Goal: Task Accomplishment & Management: Manage account settings

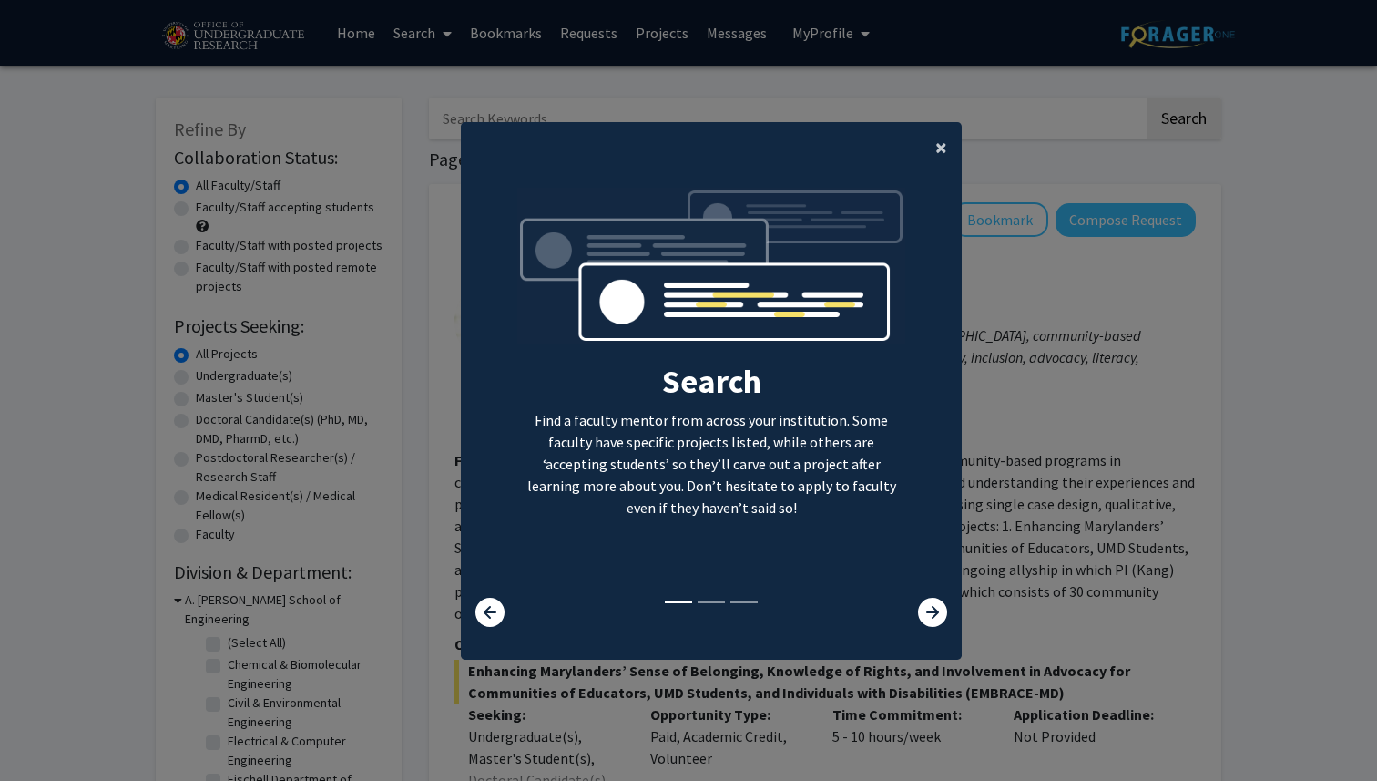
click at [933, 136] on button "×" at bounding box center [941, 147] width 41 height 51
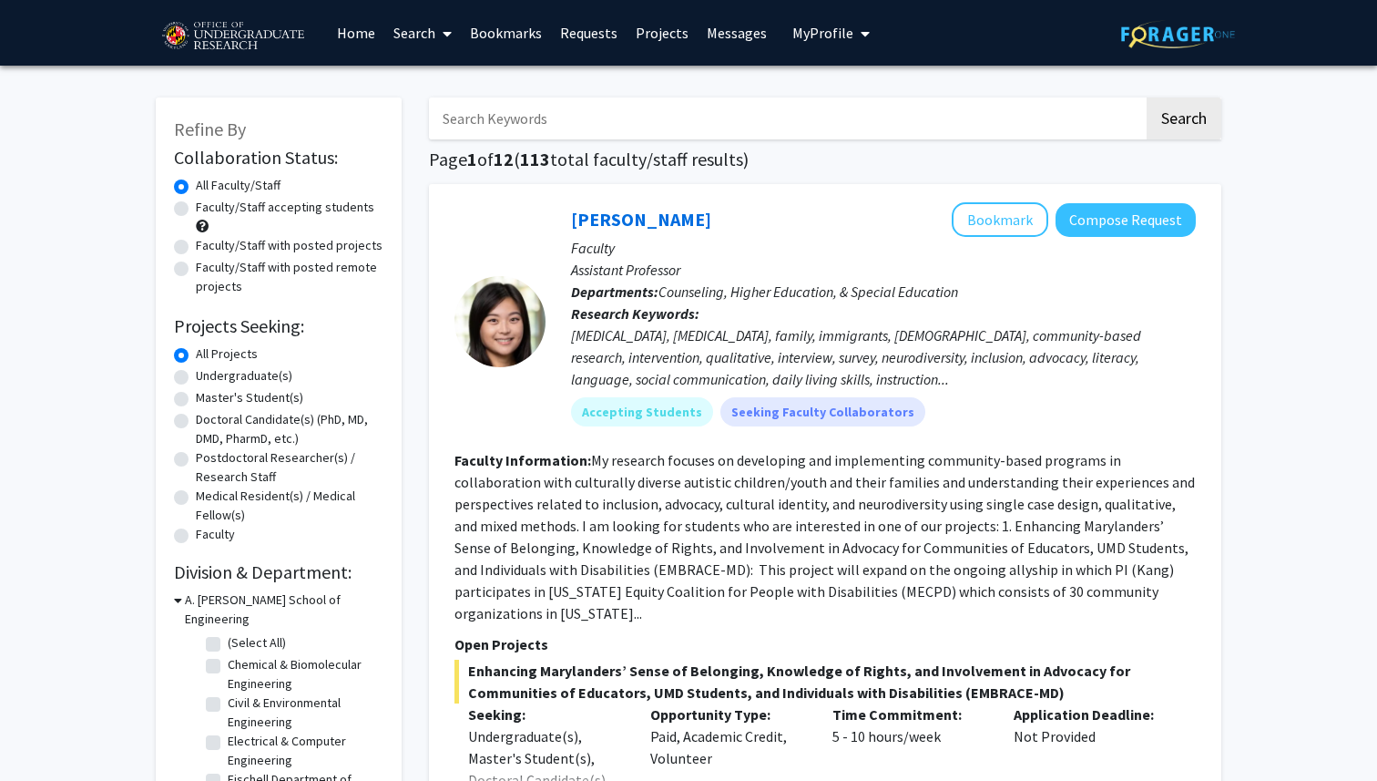
click at [853, 43] on span "My profile dropdown to access profile and logout" at bounding box center [861, 34] width 16 height 64
click at [824, 22] on button "My Profile" at bounding box center [831, 33] width 88 height 66
click at [1139, 31] on img at bounding box center [1178, 34] width 114 height 28
click at [835, 38] on span "My Profile" at bounding box center [822, 33] width 61 height 18
click at [840, 136] on link "Account Settings" at bounding box center [887, 141] width 164 height 22
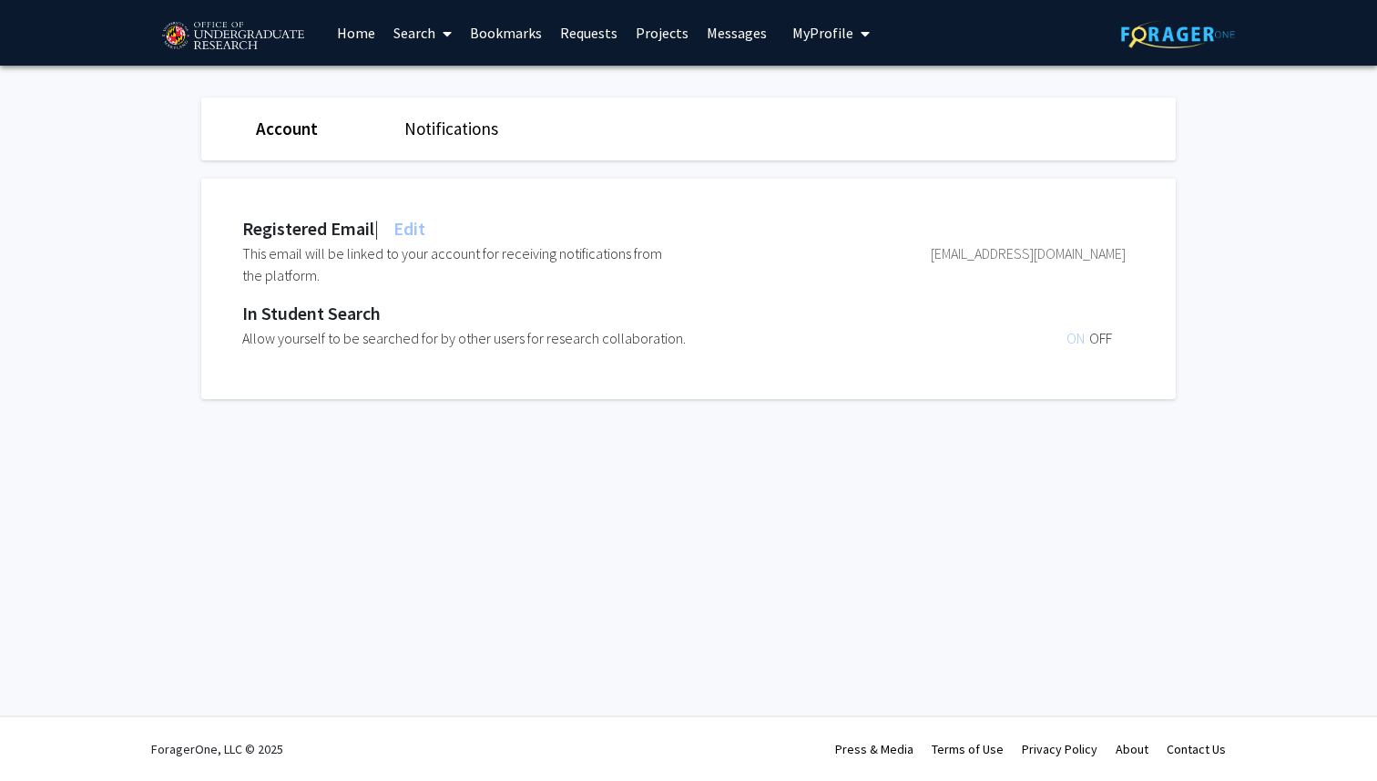
click at [803, 36] on span "My Profile" at bounding box center [822, 33] width 61 height 18
click at [851, 103] on span "View Profile" at bounding box center [906, 105] width 110 height 20
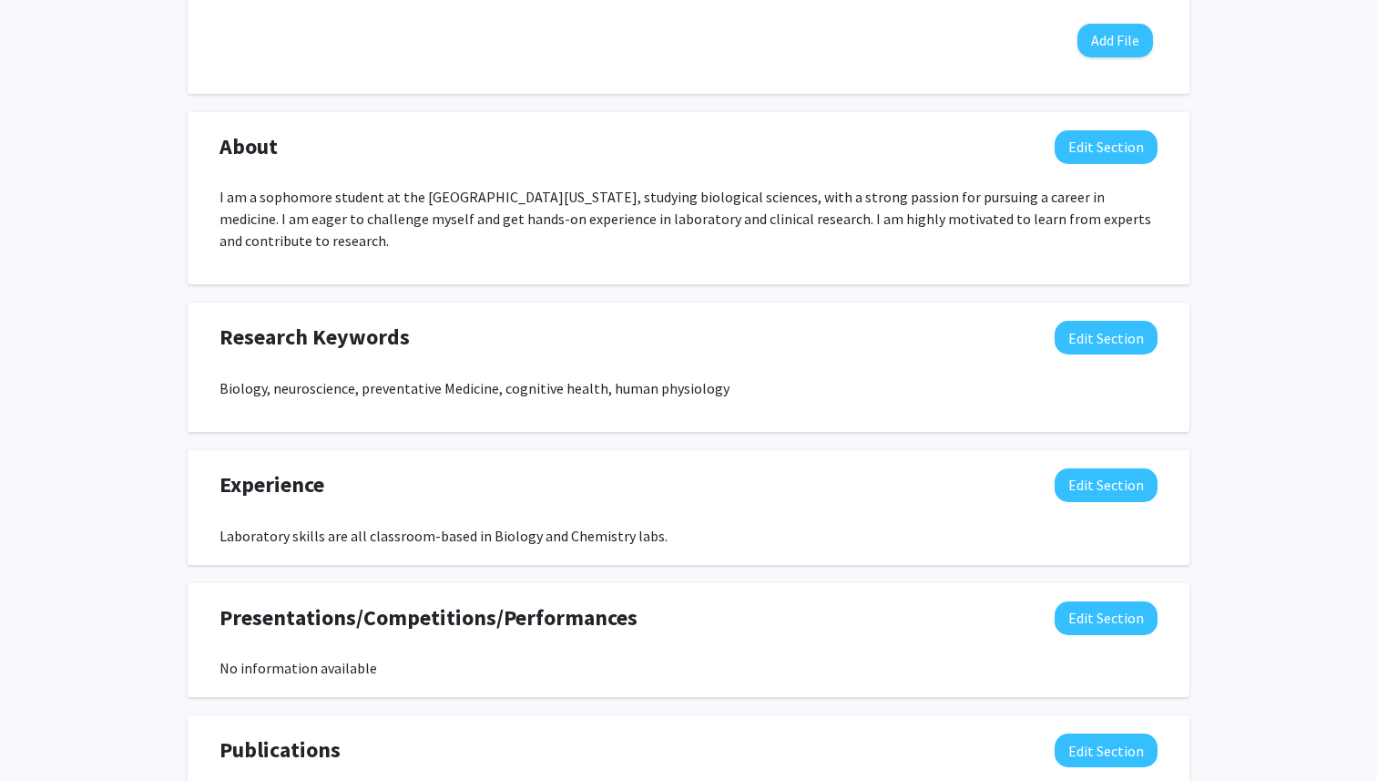
scroll to position [703, 0]
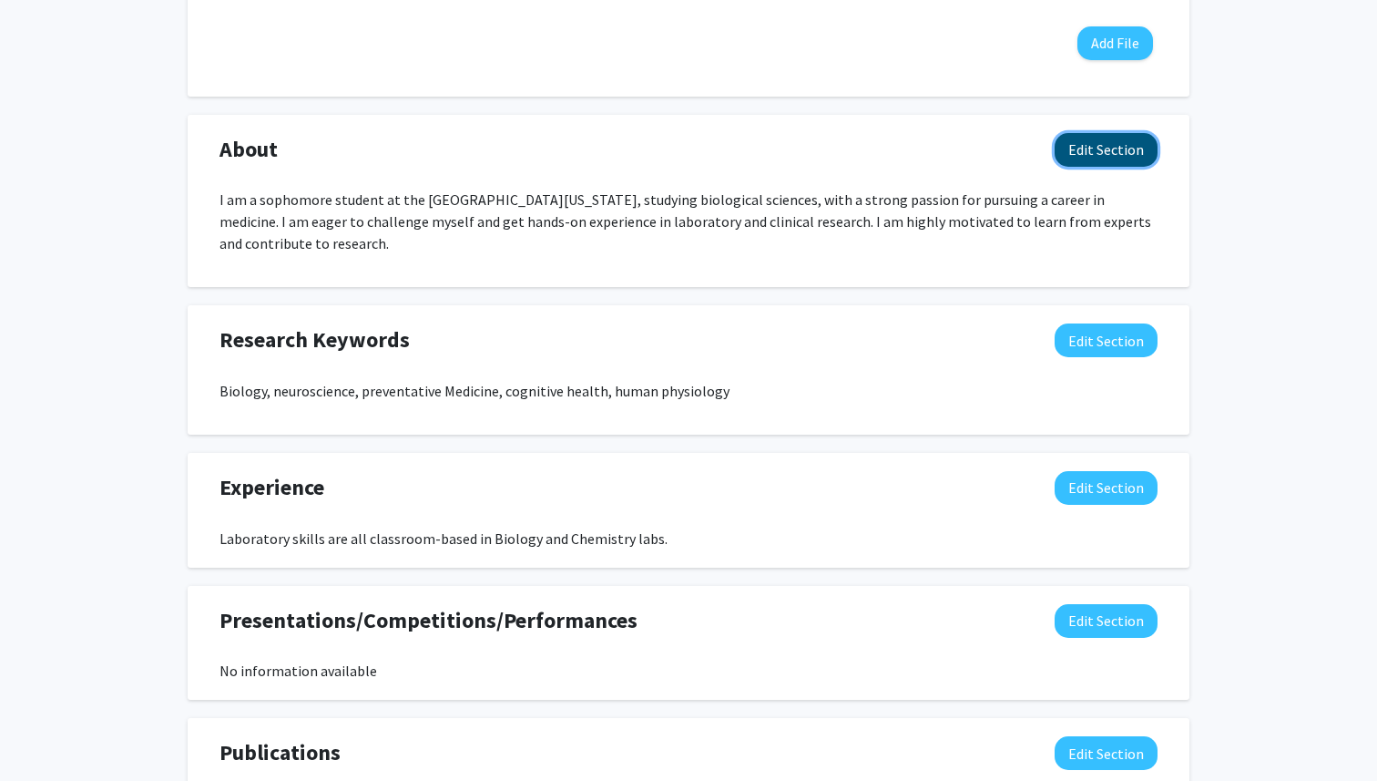
click at [1139, 148] on button "Edit Section" at bounding box center [1106, 150] width 103 height 34
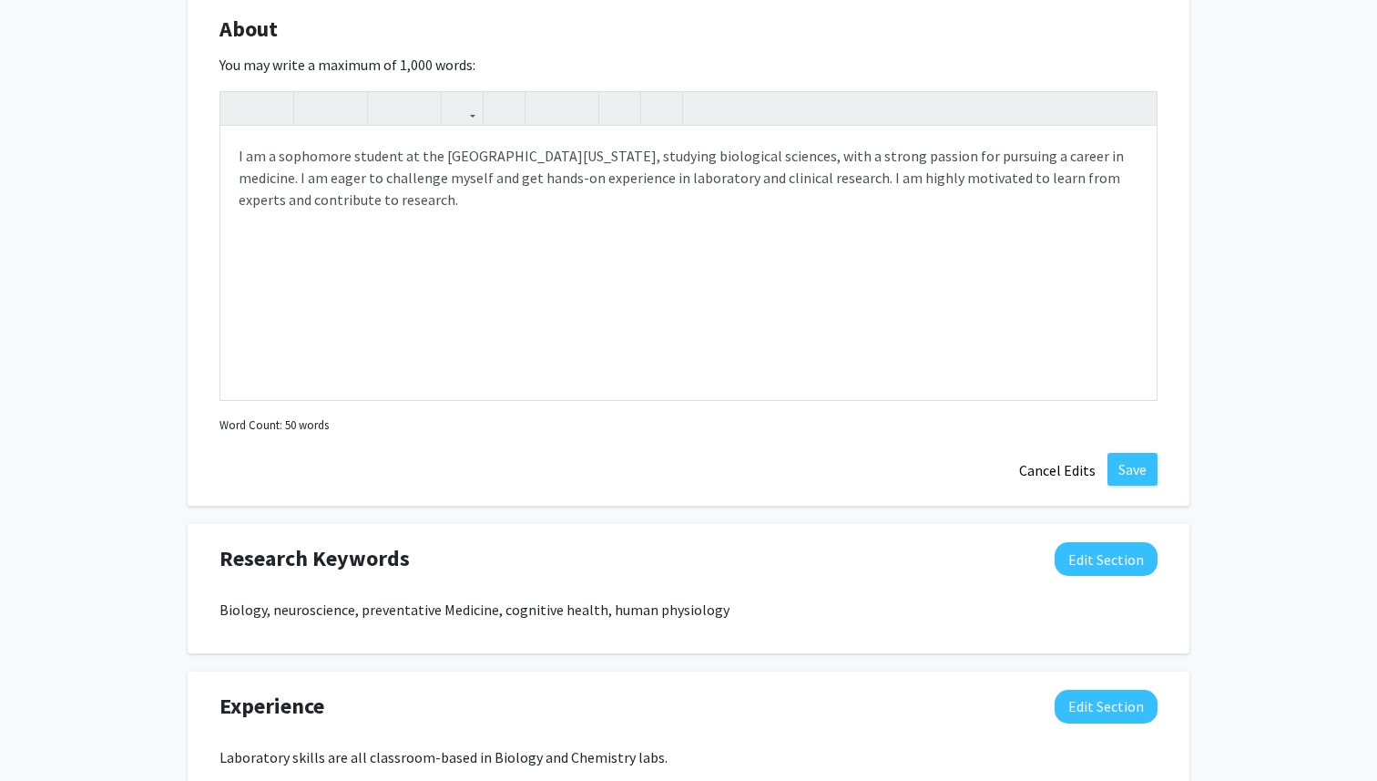
scroll to position [829, 0]
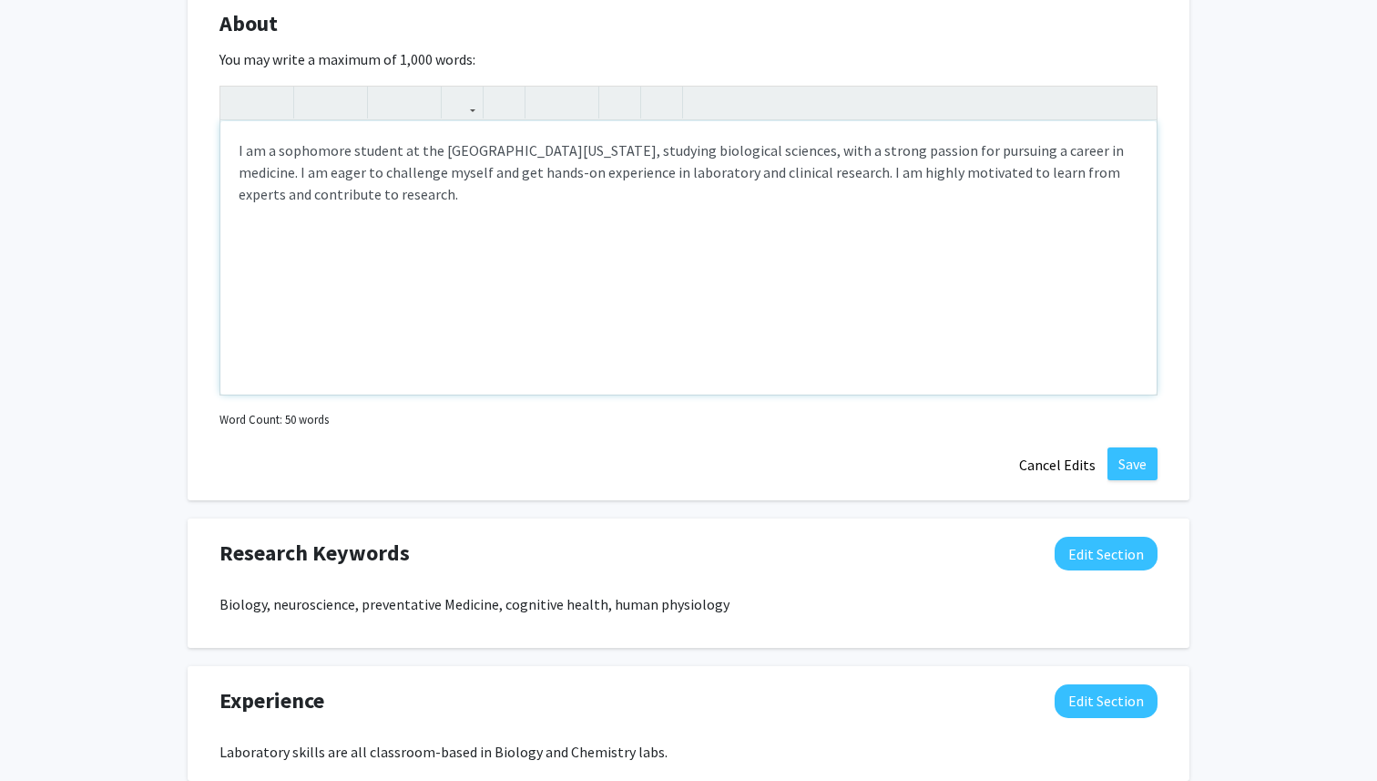
click at [427, 192] on p "I am a sophomore student at the [GEOGRAPHIC_DATA][US_STATE], studying biologica…" at bounding box center [689, 172] width 900 height 66
click at [1092, 148] on p "I am a sophomore student at the [GEOGRAPHIC_DATA][US_STATE], studying biologica…" at bounding box center [689, 172] width 900 height 66
click at [619, 332] on div "I am a sophomore student at the [GEOGRAPHIC_DATA][US_STATE], studying biologica…" at bounding box center [688, 257] width 936 height 273
drag, startPoint x: 655, startPoint y: 176, endPoint x: 779, endPoint y: 180, distance: 124.0
click at [779, 180] on p "I am a sophomore student at the [GEOGRAPHIC_DATA][US_STATE], studying biologica…" at bounding box center [689, 172] width 900 height 66
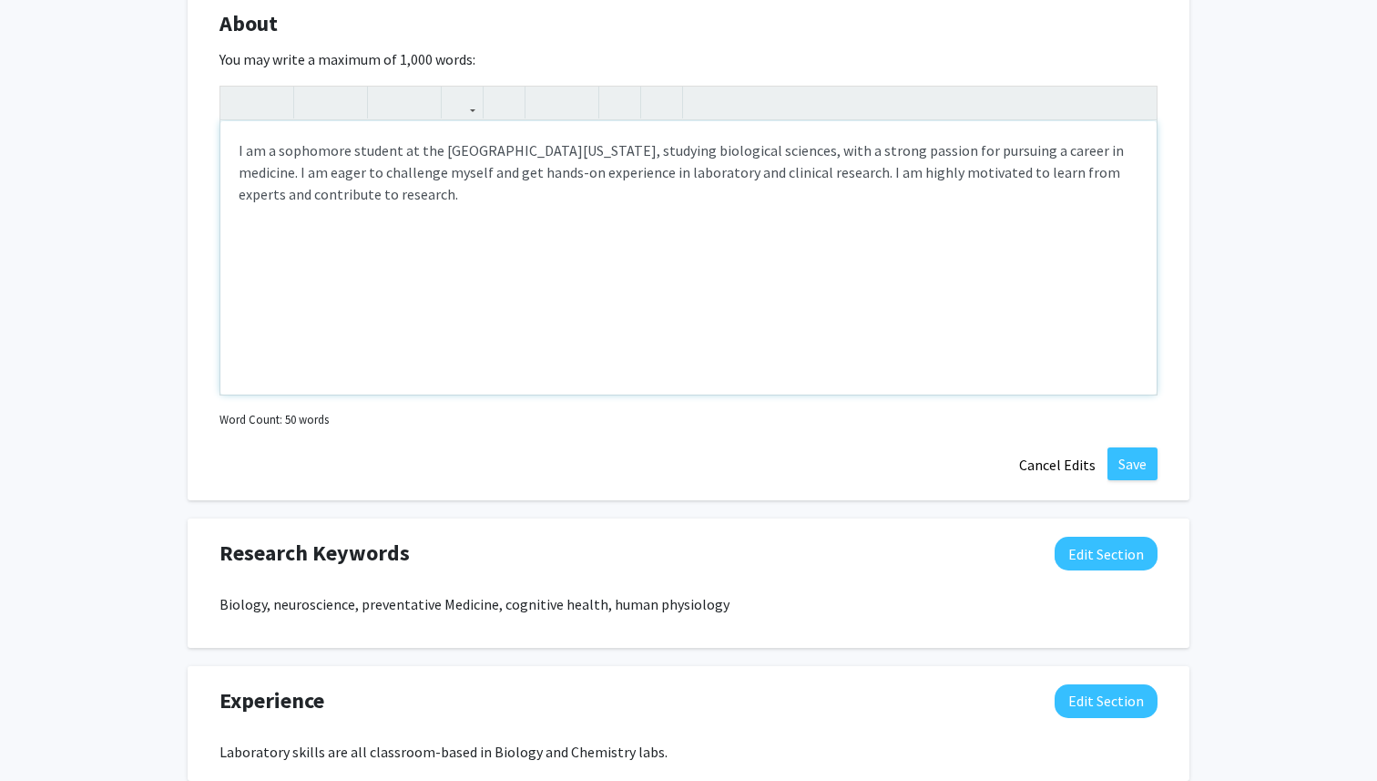
click at [585, 172] on p "I am a sophomore student at the [GEOGRAPHIC_DATA][US_STATE], studying biologica…" at bounding box center [689, 172] width 900 height 66
drag, startPoint x: 692, startPoint y: 172, endPoint x: 789, endPoint y: 181, distance: 97.0
click at [789, 181] on p "I am a sophomore student at the [GEOGRAPHIC_DATA][US_STATE], studying biologica…" at bounding box center [689, 172] width 900 height 66
drag, startPoint x: 980, startPoint y: 173, endPoint x: 999, endPoint y: 215, distance: 46.1
click at [999, 215] on div "I am a sophomore student at the [GEOGRAPHIC_DATA][US_STATE], studying biologica…" at bounding box center [688, 257] width 936 height 273
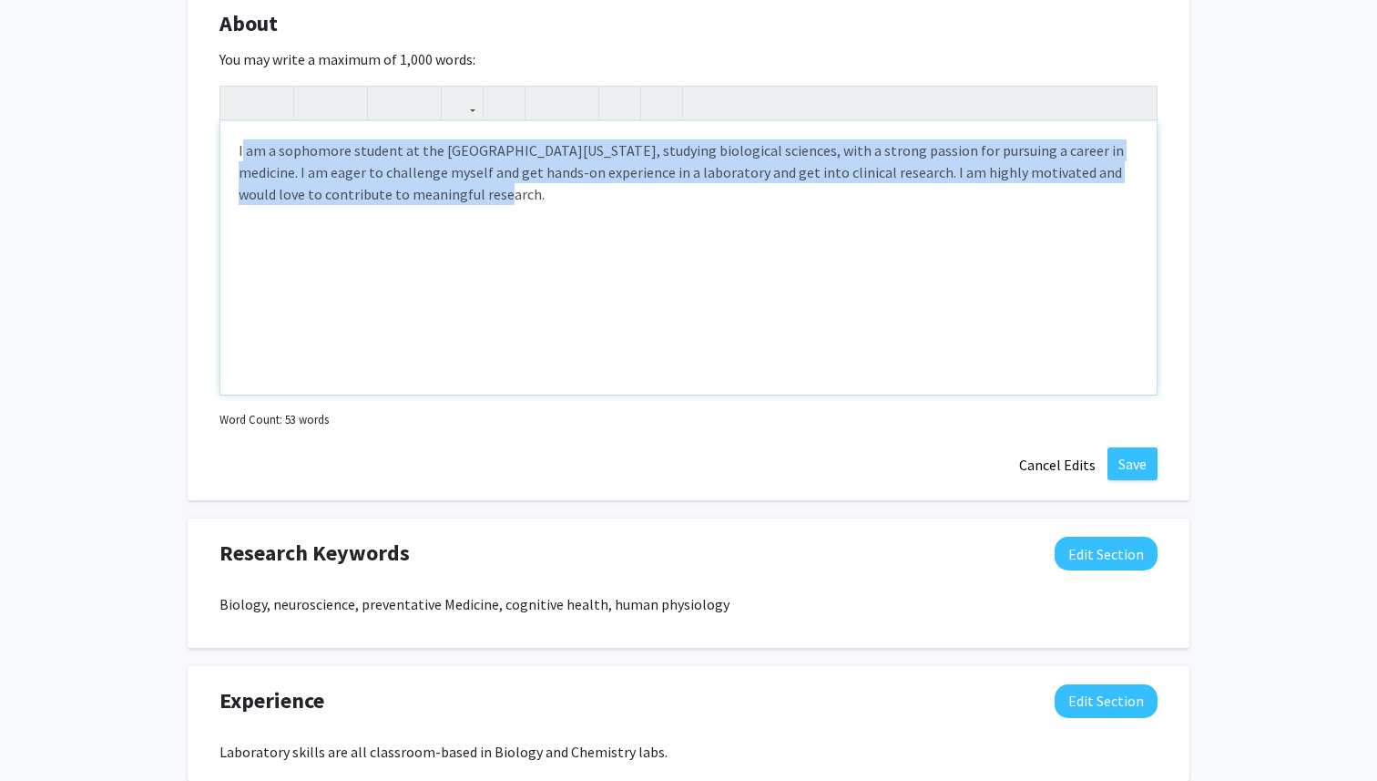
drag, startPoint x: 474, startPoint y: 204, endPoint x: 243, endPoint y: 147, distance: 237.5
click at [243, 147] on div "I am a sophomore student at the [GEOGRAPHIC_DATA][US_STATE], studying biologica…" at bounding box center [688, 257] width 936 height 273
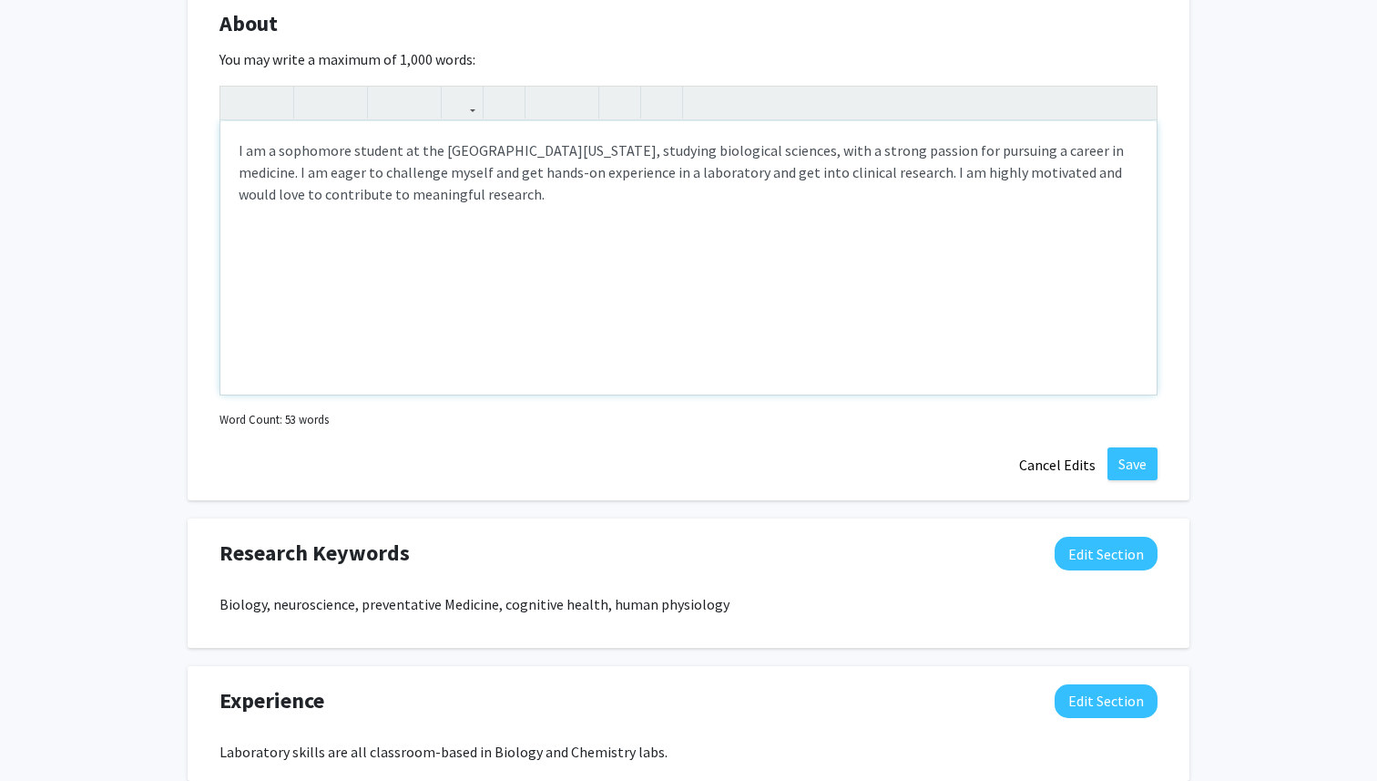
click at [260, 158] on p "I am a sophomore student at the [GEOGRAPHIC_DATA][US_STATE], studying biologica…" at bounding box center [689, 172] width 900 height 66
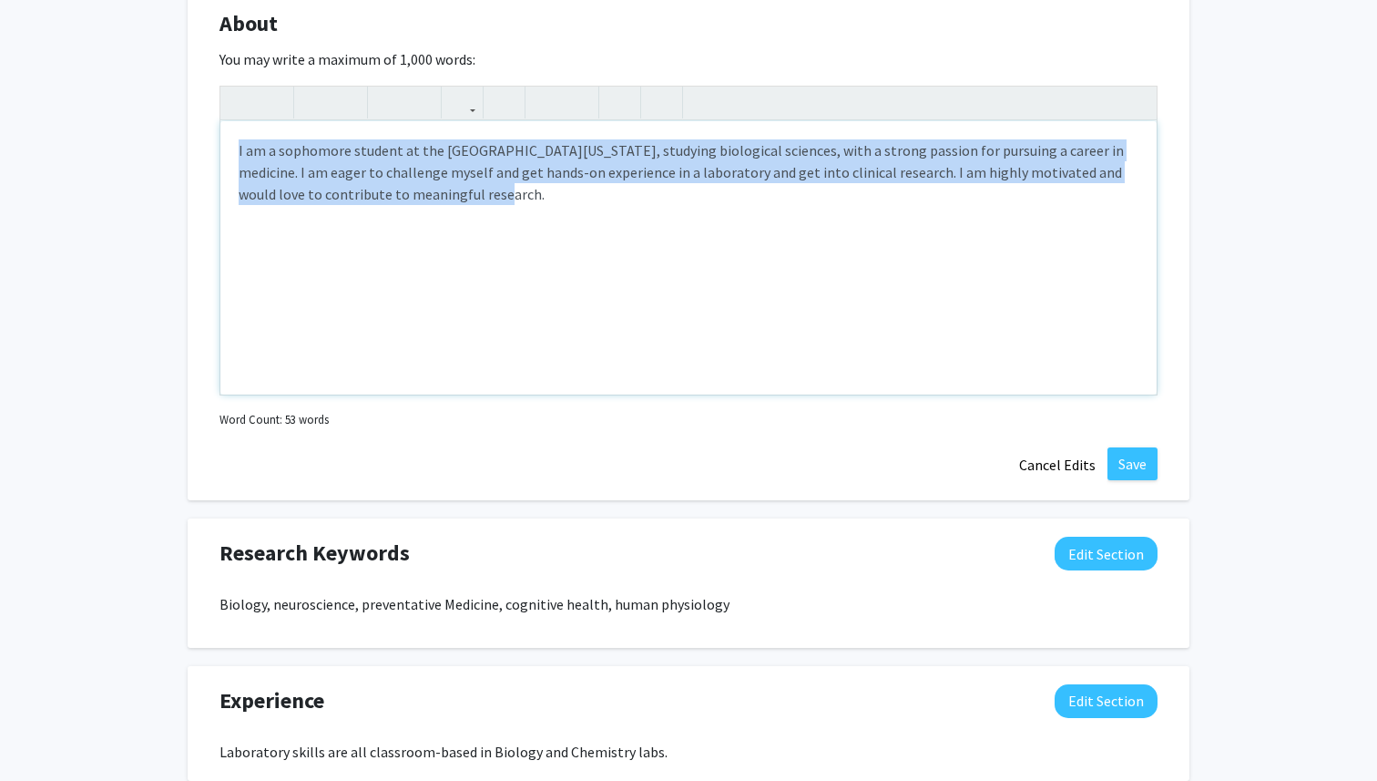
drag, startPoint x: 238, startPoint y: 151, endPoint x: 456, endPoint y: 201, distance: 224.3
click at [457, 201] on p "I am a sophomore student at the [GEOGRAPHIC_DATA][US_STATE], studying biologica…" at bounding box center [689, 172] width 900 height 66
copy p "I am a sophomore student at the [GEOGRAPHIC_DATA][US_STATE], studying biologica…"
click at [634, 229] on div "I am a sophomore student at the [GEOGRAPHIC_DATA][US_STATE], studying biologica…" at bounding box center [688, 257] width 936 height 273
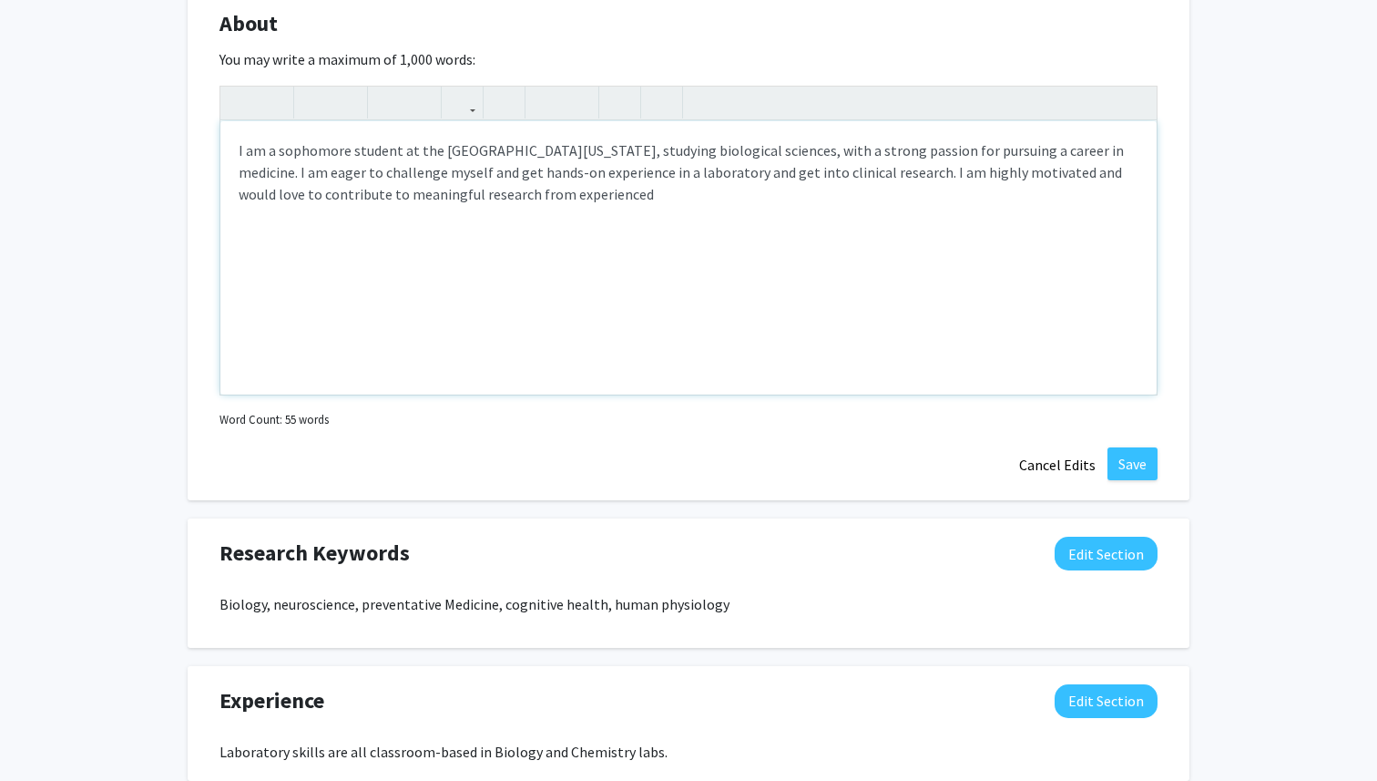
click at [411, 198] on p "I am a sophomore student at the [GEOGRAPHIC_DATA][US_STATE], studying biologica…" at bounding box center [689, 172] width 900 height 66
click at [571, 196] on p "I am a sophomore student at the [GEOGRAPHIC_DATA][US_STATE], studying biologica…" at bounding box center [689, 172] width 900 height 66
type textarea "<p>I am a sophomore student at the [GEOGRAPHIC_DATA][US_STATE], studying biolog…"
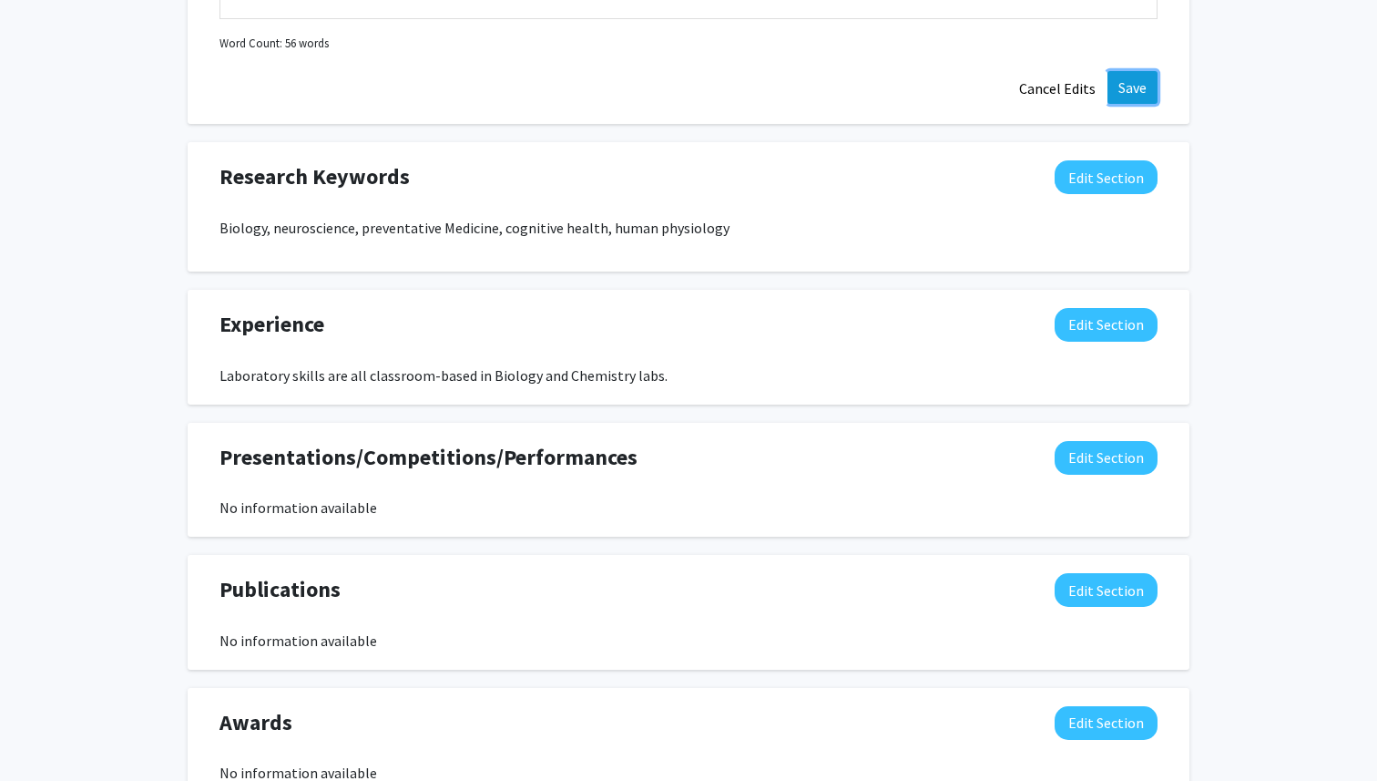
click at [1130, 79] on button "Save" at bounding box center [1133, 87] width 50 height 33
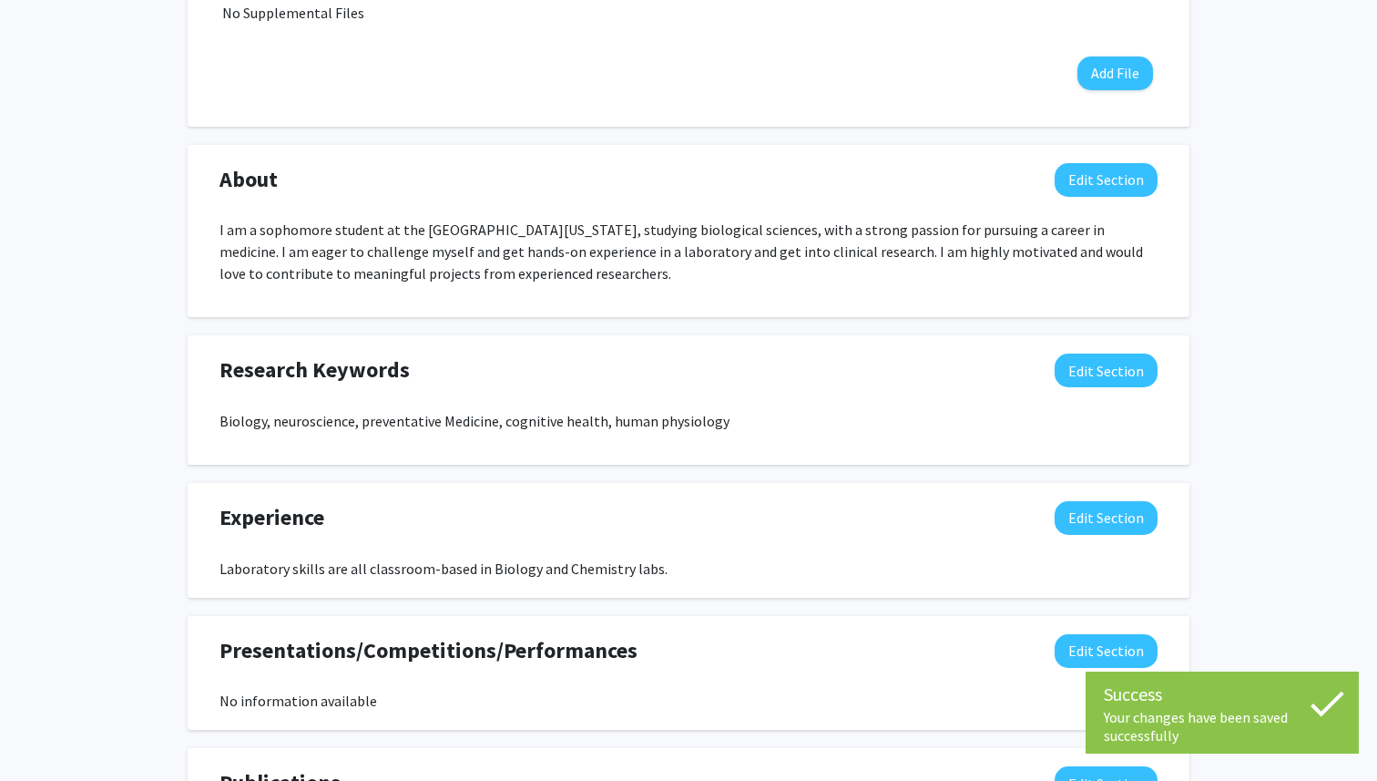
scroll to position [702, 0]
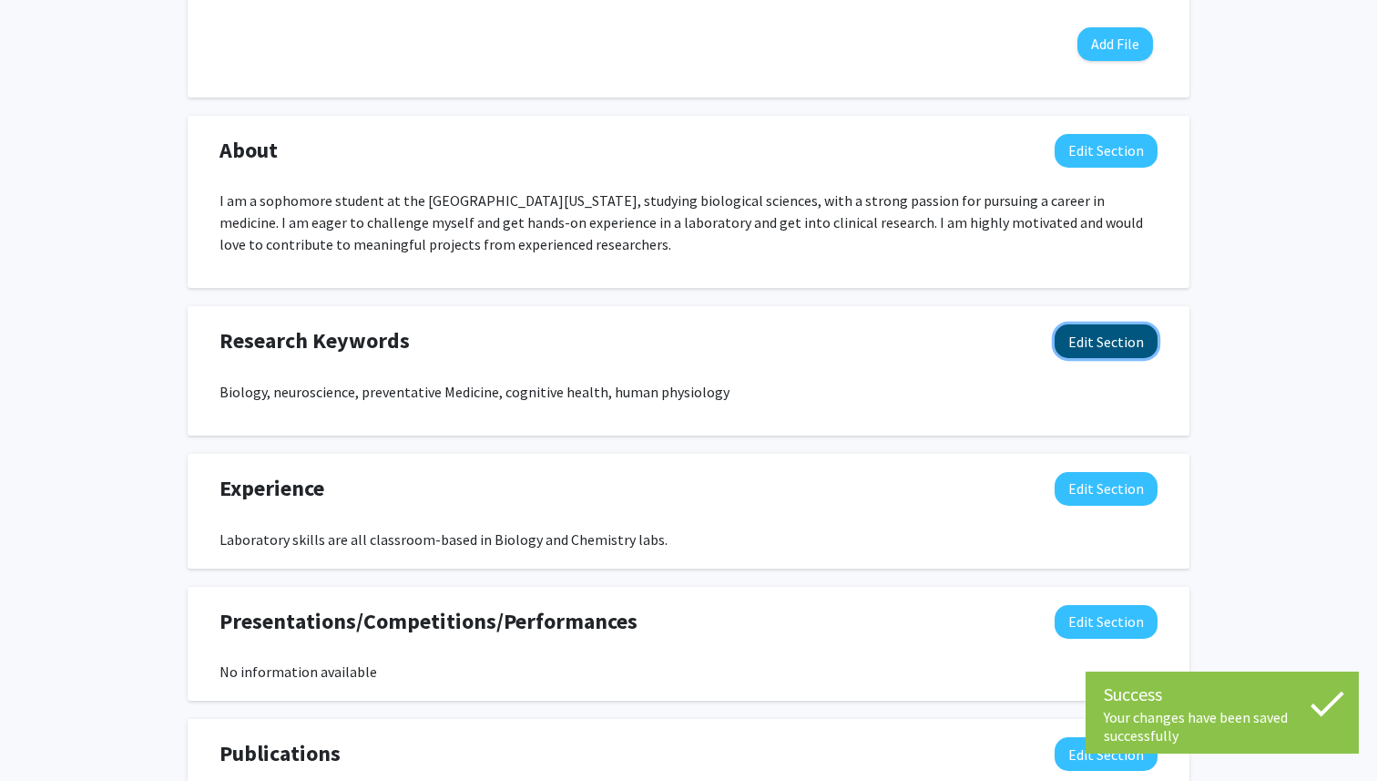
click at [1128, 336] on button "Edit Section" at bounding box center [1106, 341] width 103 height 34
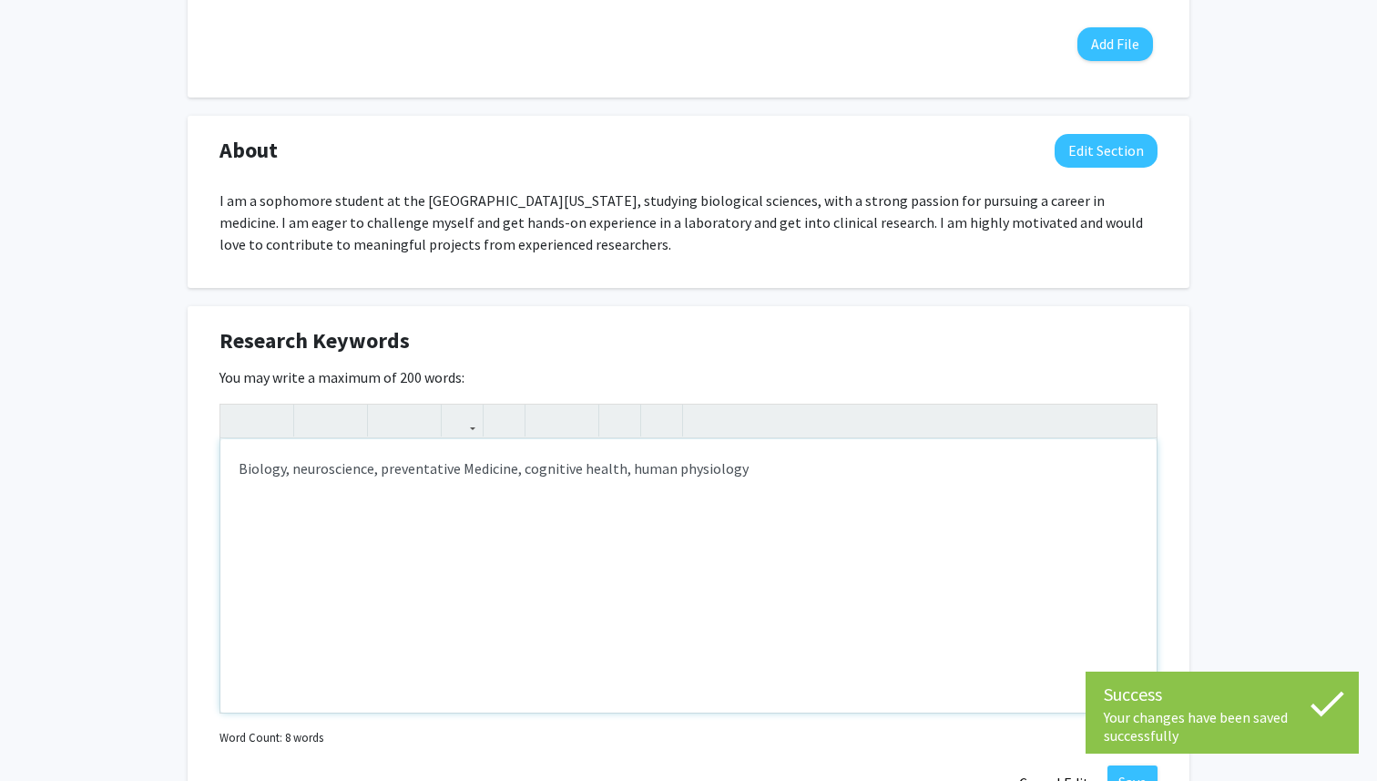
click at [830, 466] on p "Biology, neuroscience, preventative Medicine, cognitive health, human physiology" at bounding box center [689, 468] width 900 height 22
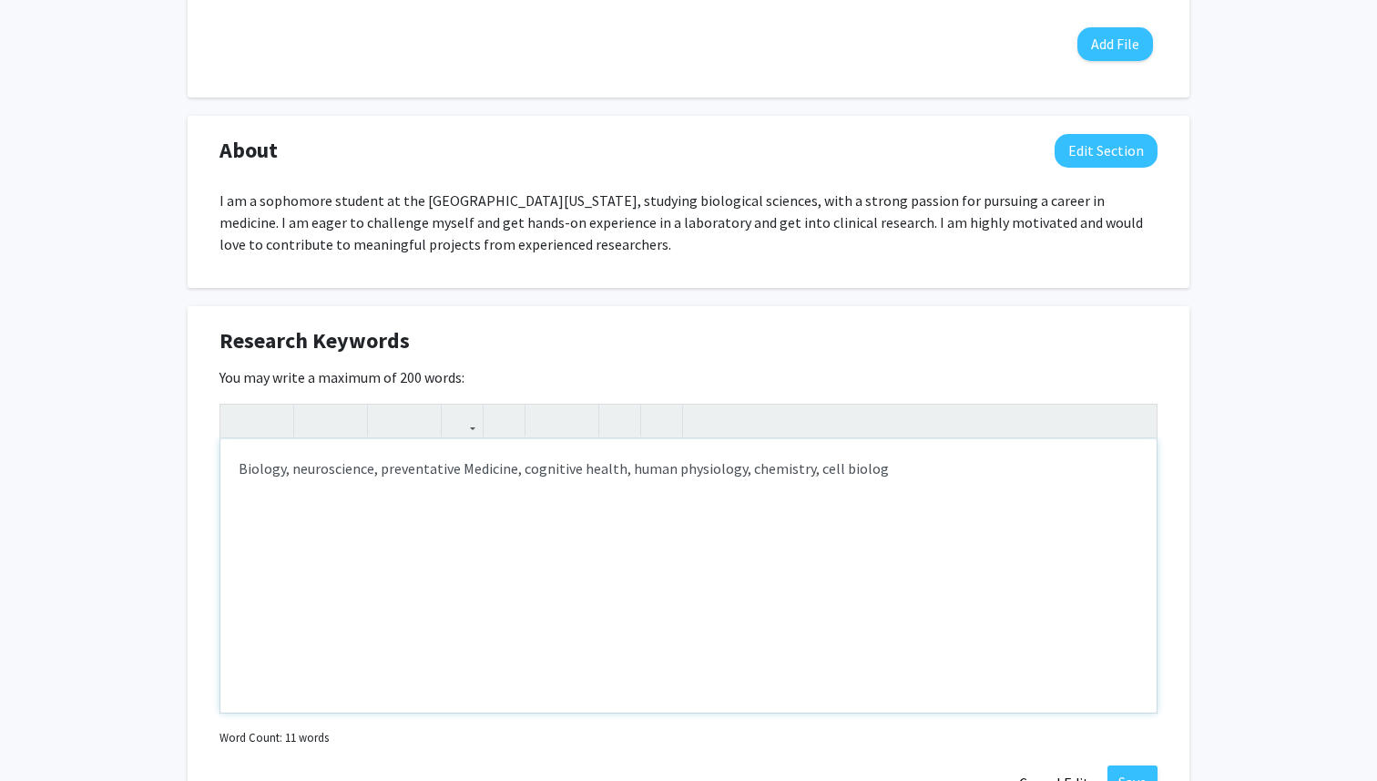
type textarea "<p>Biology, neuroscience, preventative Medicine, cognitive health, human physio…"
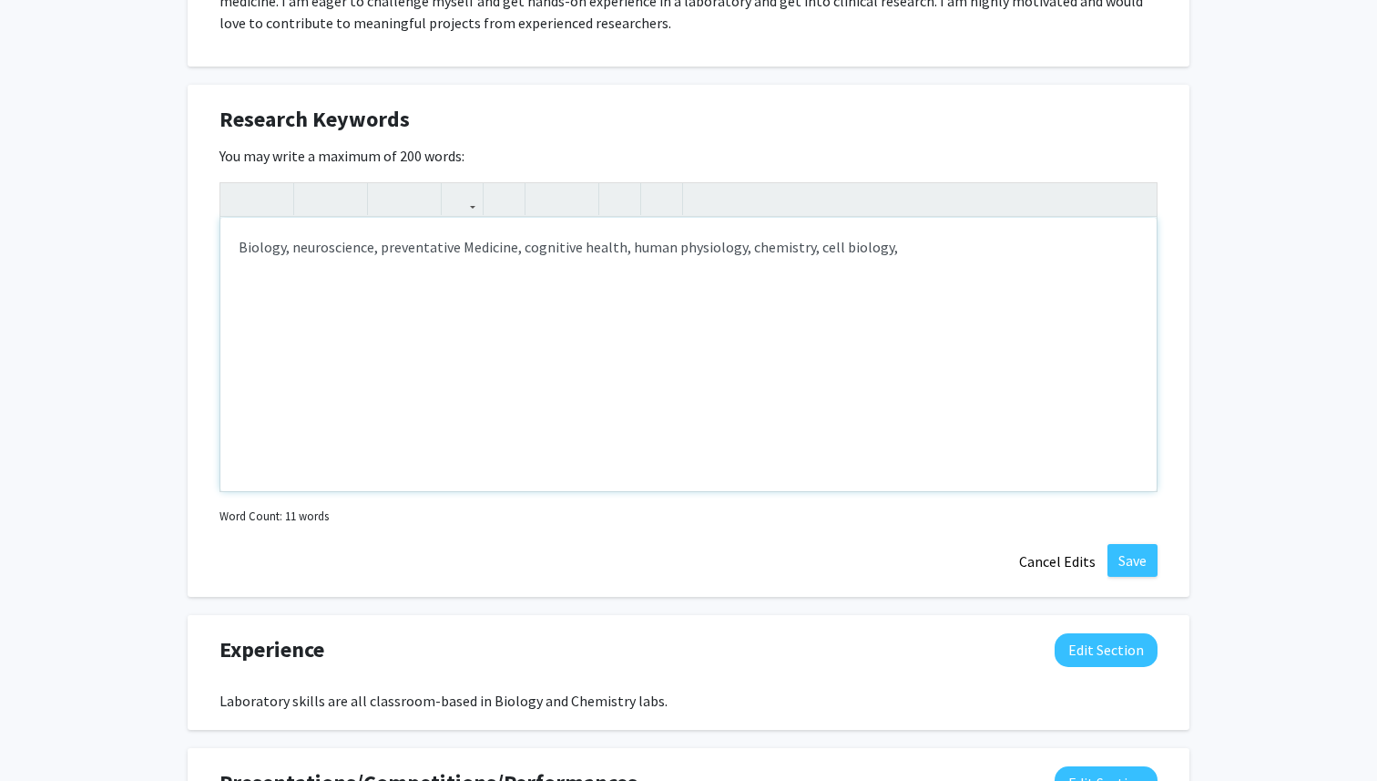
scroll to position [954, 0]
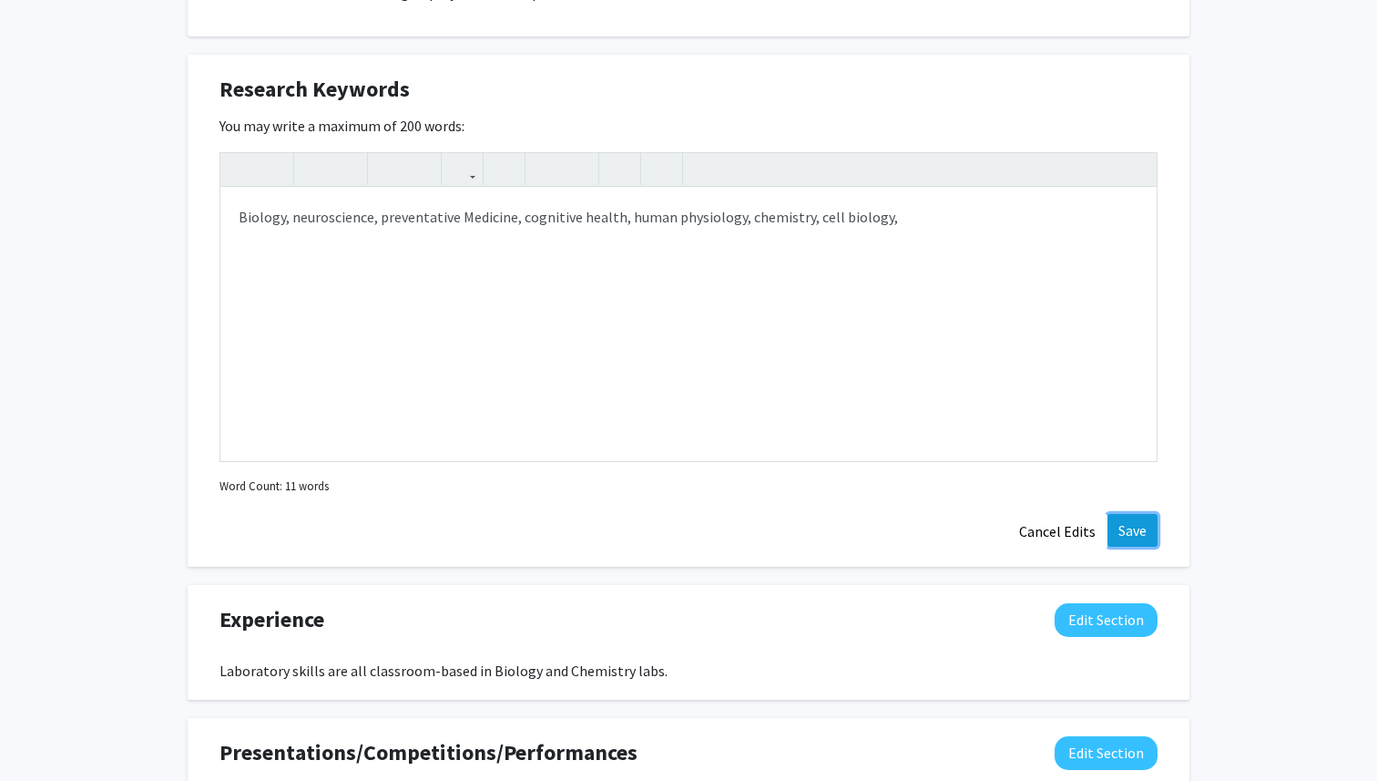
click at [1125, 534] on button "Save" at bounding box center [1133, 530] width 50 height 33
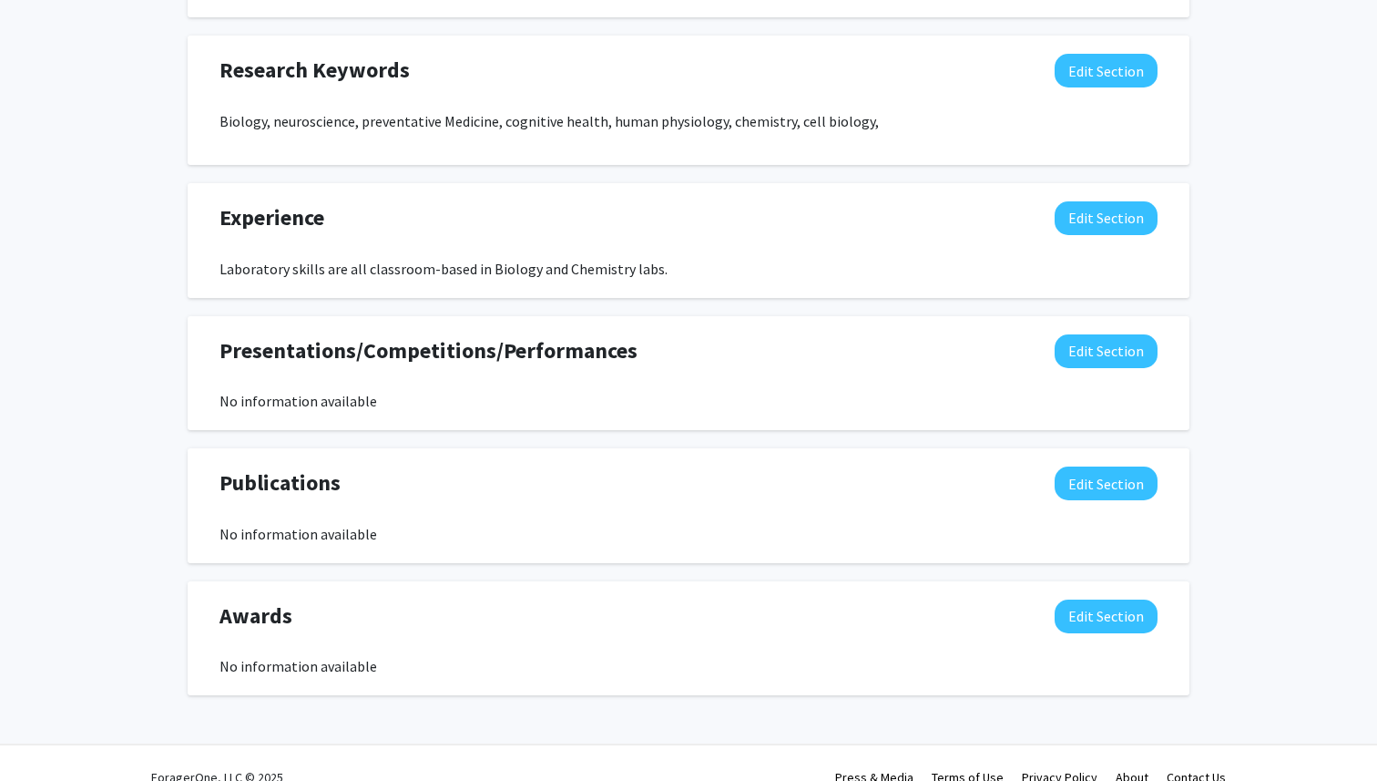
scroll to position [967, 0]
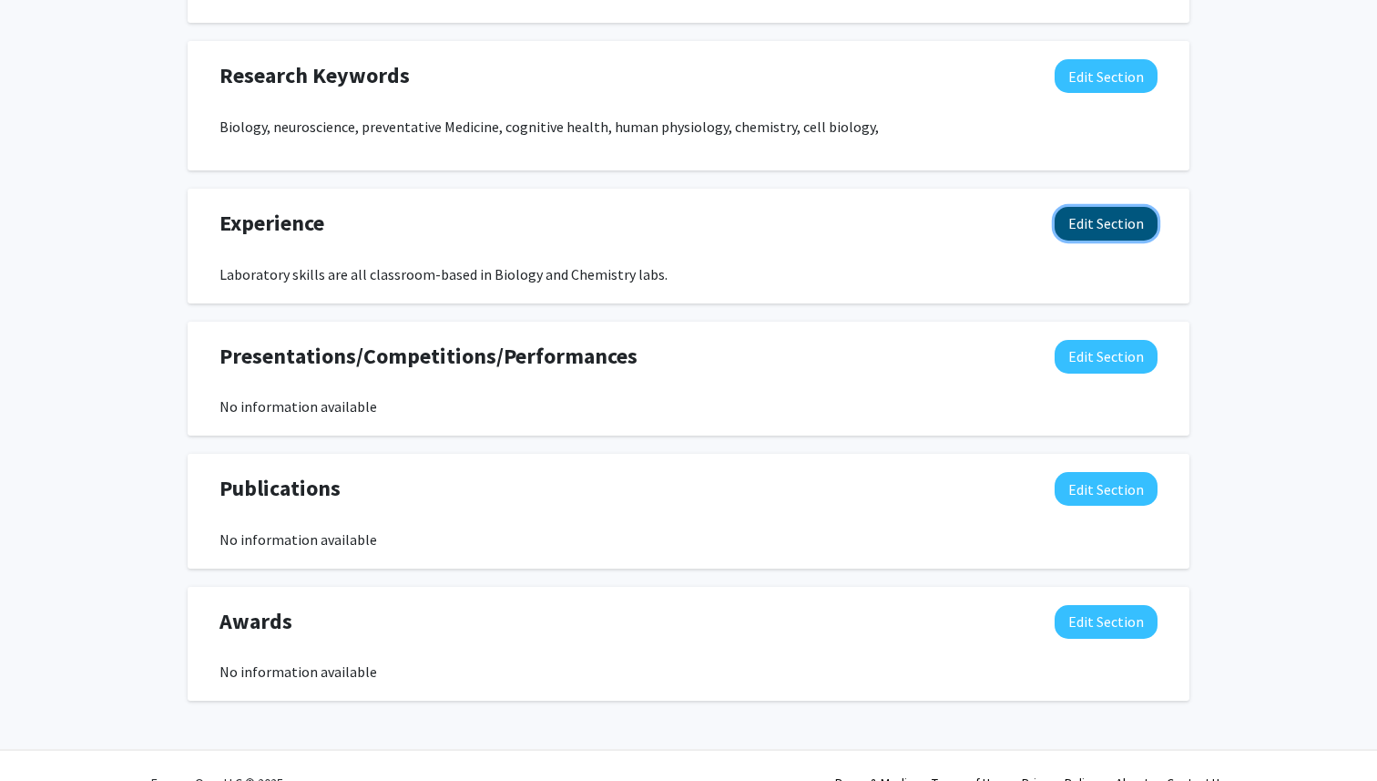
click at [1087, 233] on button "Edit Section" at bounding box center [1106, 224] width 103 height 34
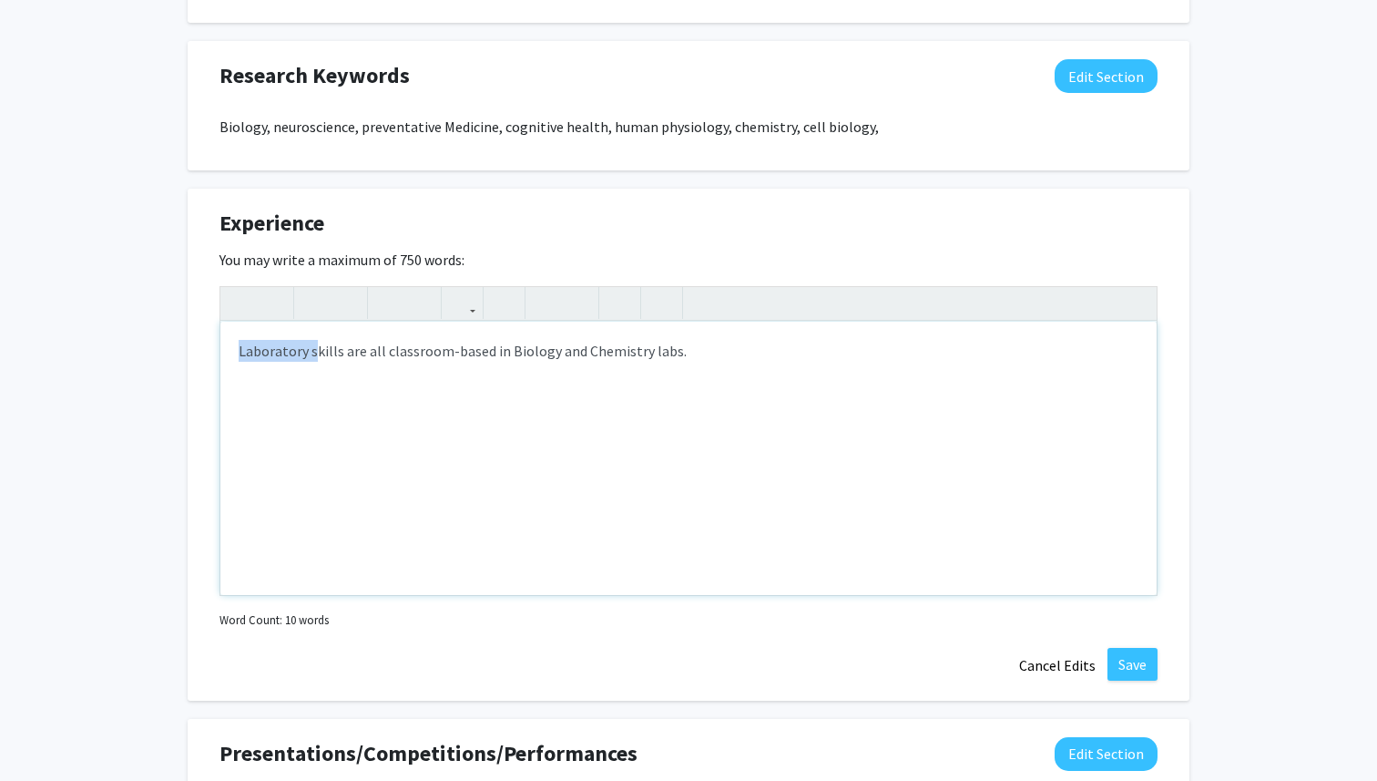
drag, startPoint x: 314, startPoint y: 352, endPoint x: 83, endPoint y: 352, distance: 231.4
click at [83, 352] on div "[PERSON_NAME] Edit Section See Public View help Degree Level: Undergraduate Stu…" at bounding box center [688, 127] width 1377 height 2059
type textarea "Skills are all classroom-based in Biology and Chemistry labs."
click at [1115, 658] on button "Save" at bounding box center [1133, 664] width 50 height 33
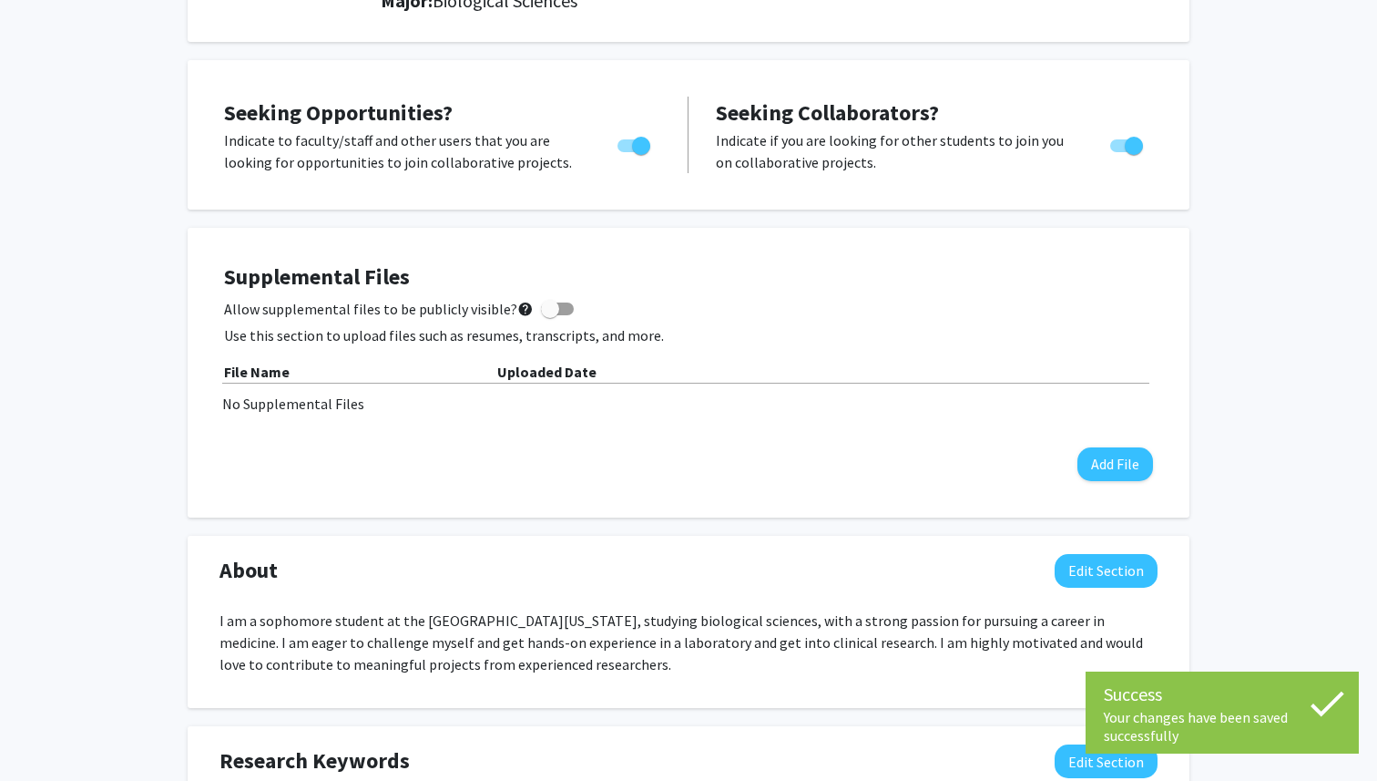
scroll to position [284, 0]
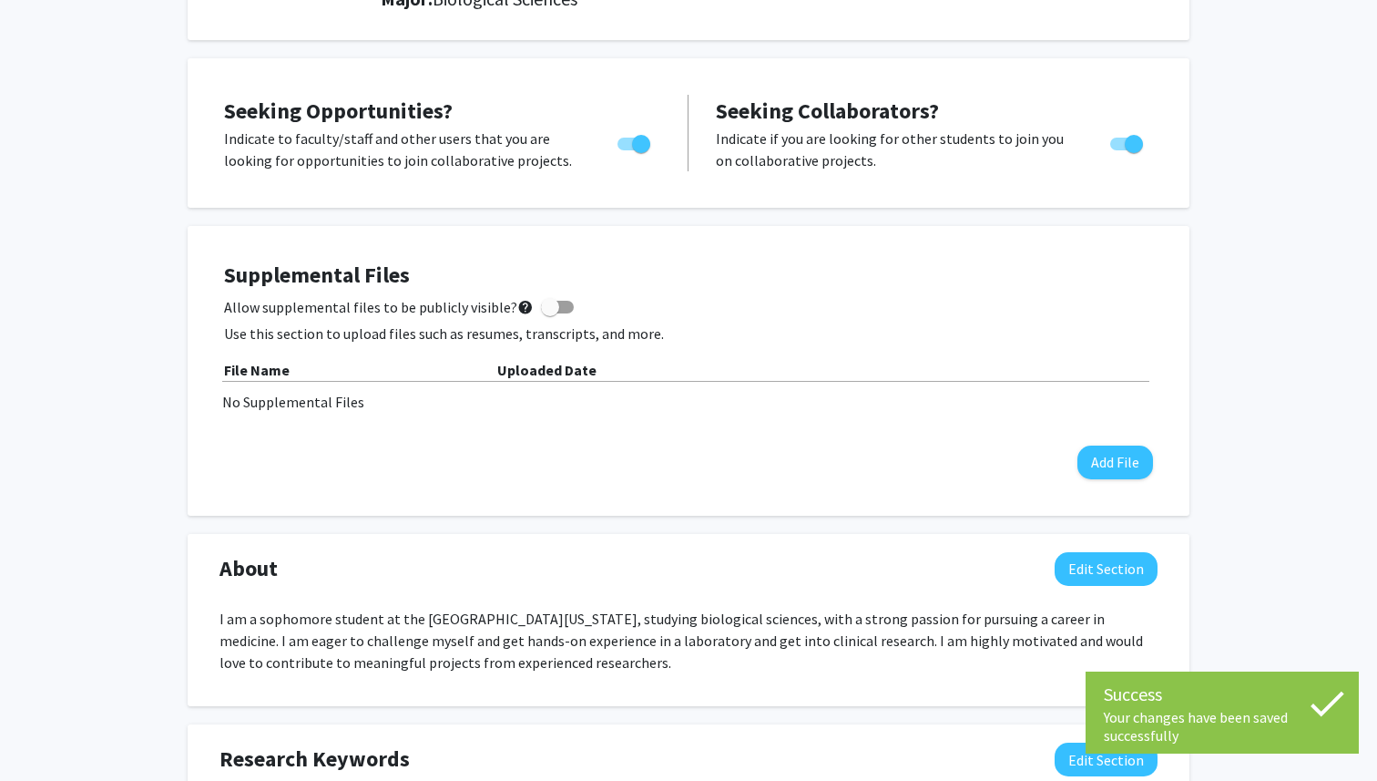
click at [398, 359] on div "File Name" at bounding box center [360, 370] width 273 height 22
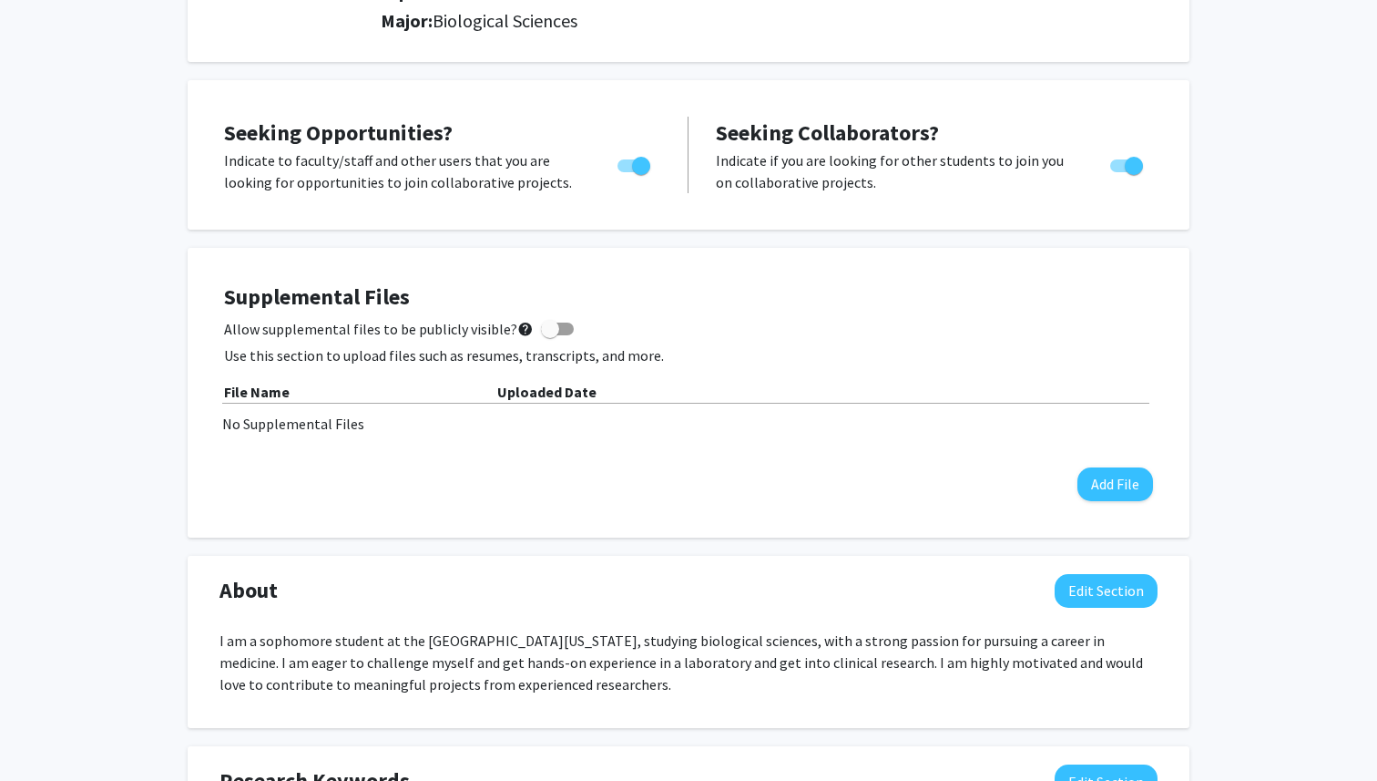
scroll to position [263, 0]
click at [1114, 484] on button "Add File" at bounding box center [1116, 483] width 76 height 34
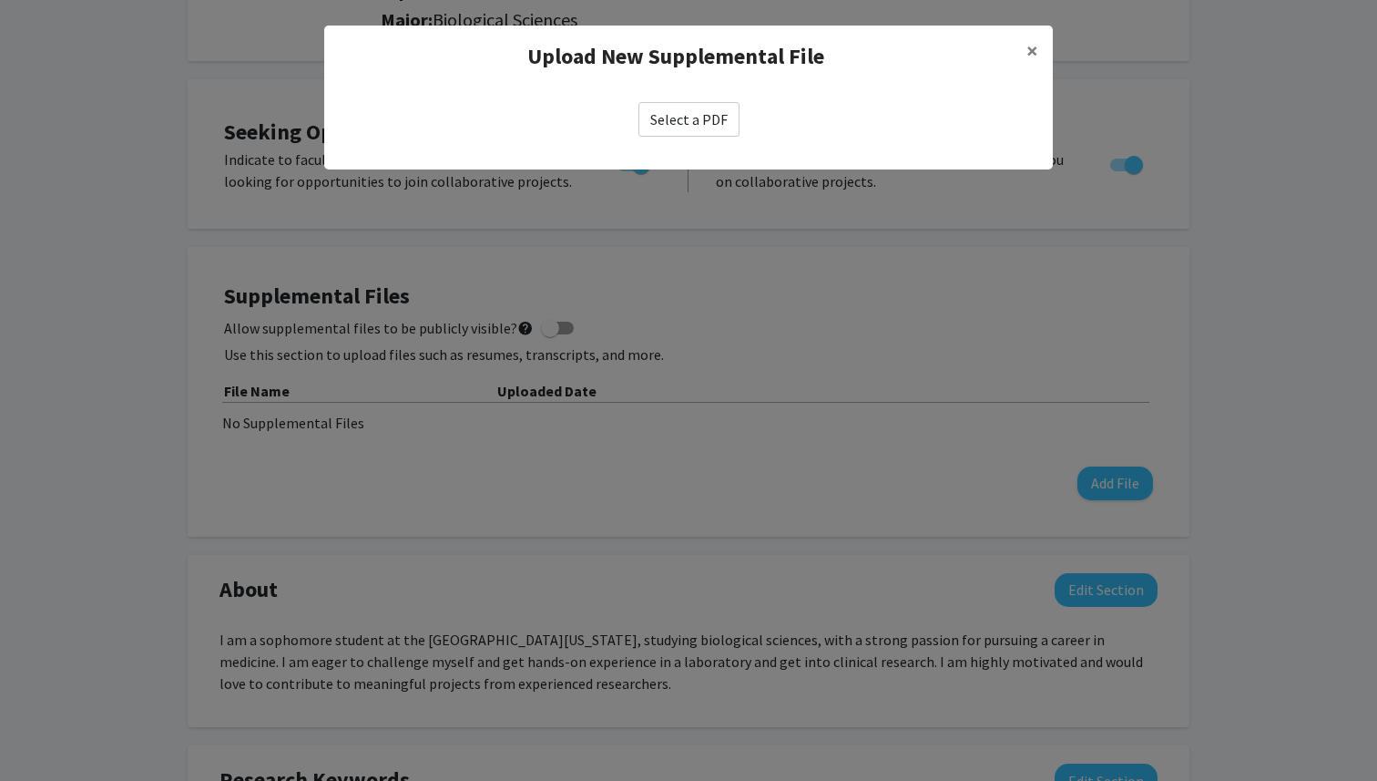
click at [673, 128] on label "Select a PDF" at bounding box center [689, 119] width 101 height 35
click at [0, 0] on input "Select a PDF" at bounding box center [0, 0] width 0 height 0
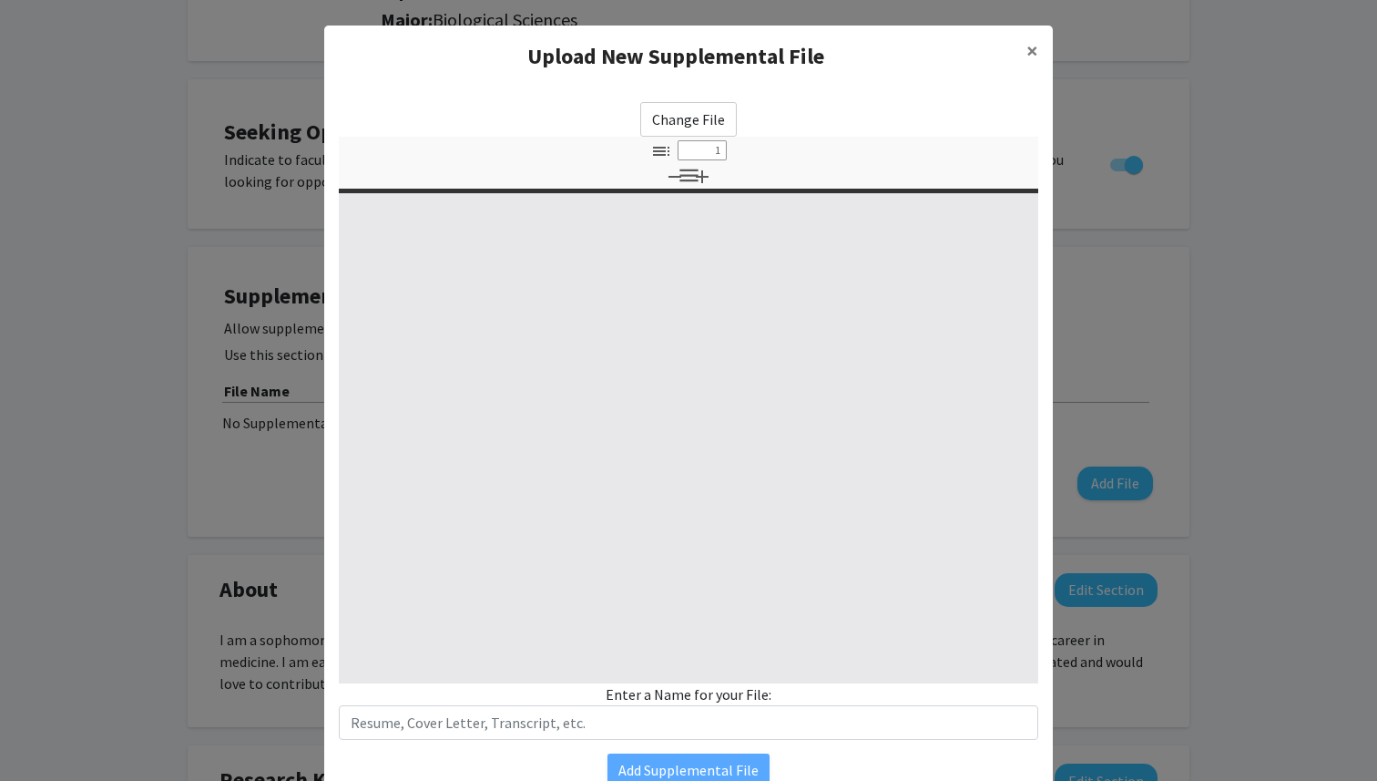
select select "custom"
type input "0"
select select "custom"
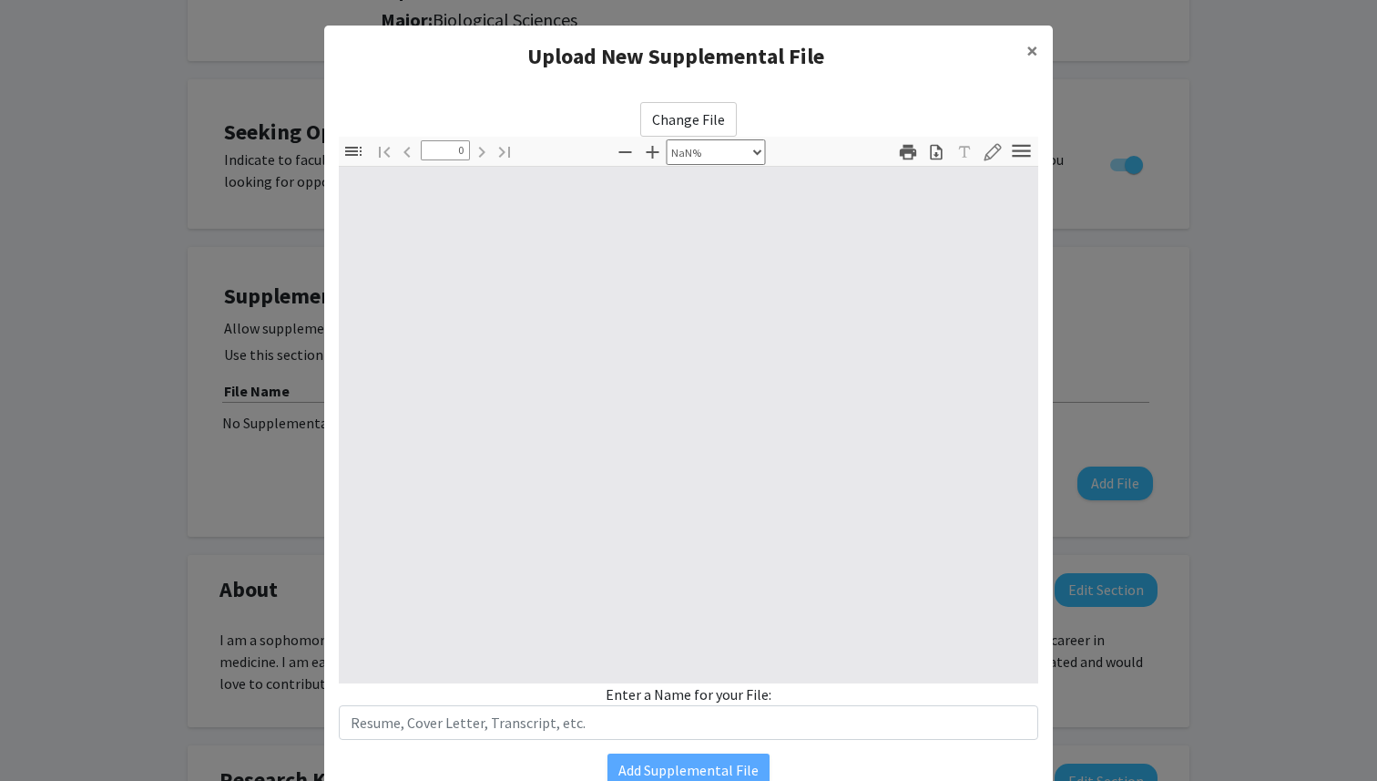
type input "1"
select select "auto"
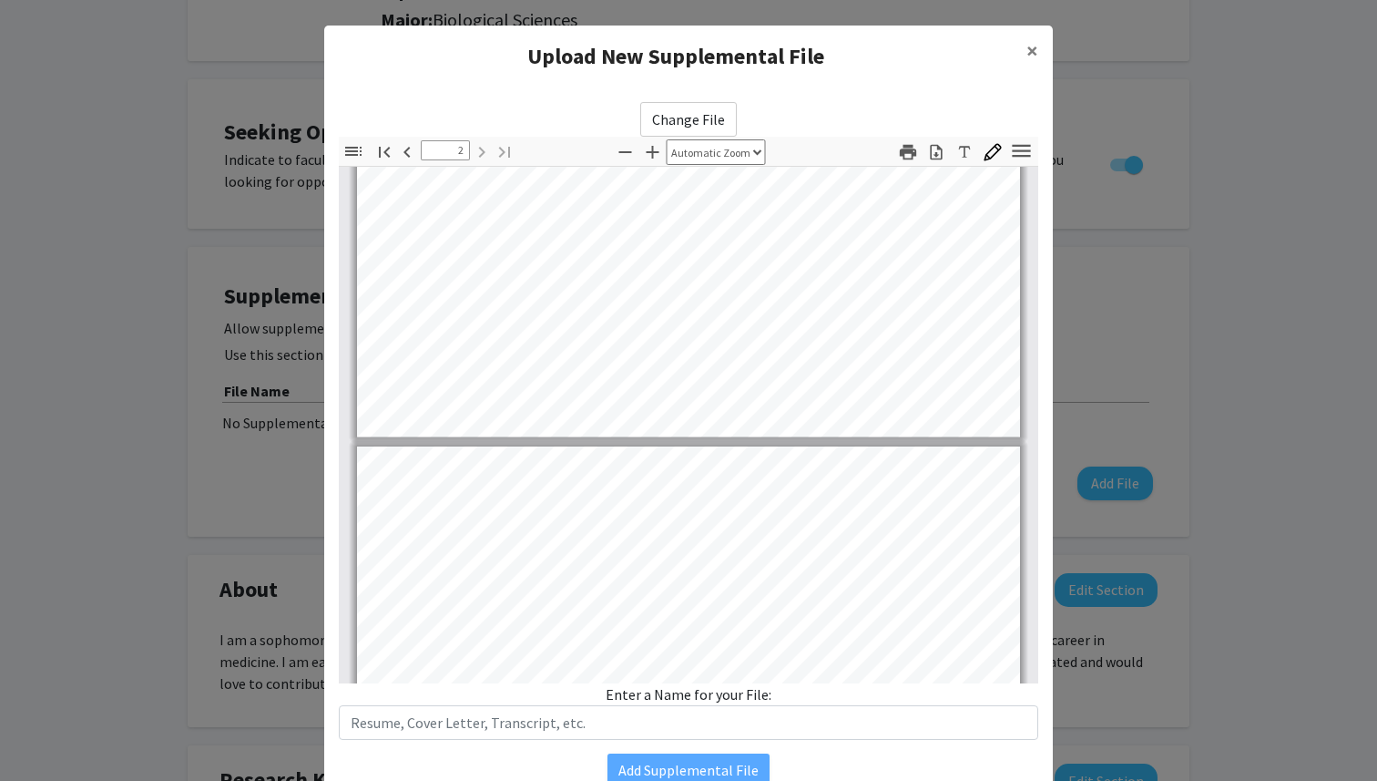
type input "1"
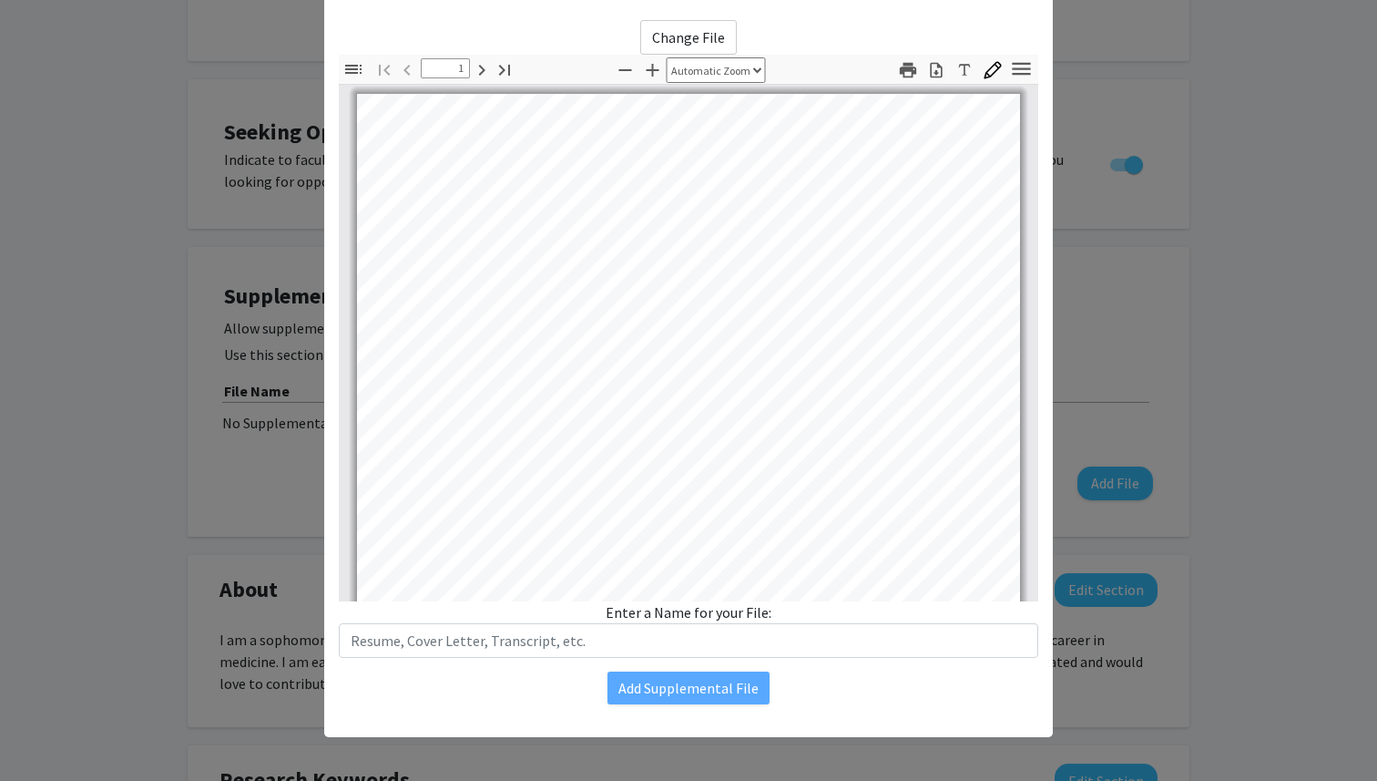
click at [1308, 160] on modal-container "Upload New Supplemental File × Change File Thumbnails Document Outline Attachme…" at bounding box center [688, 390] width 1377 height 781
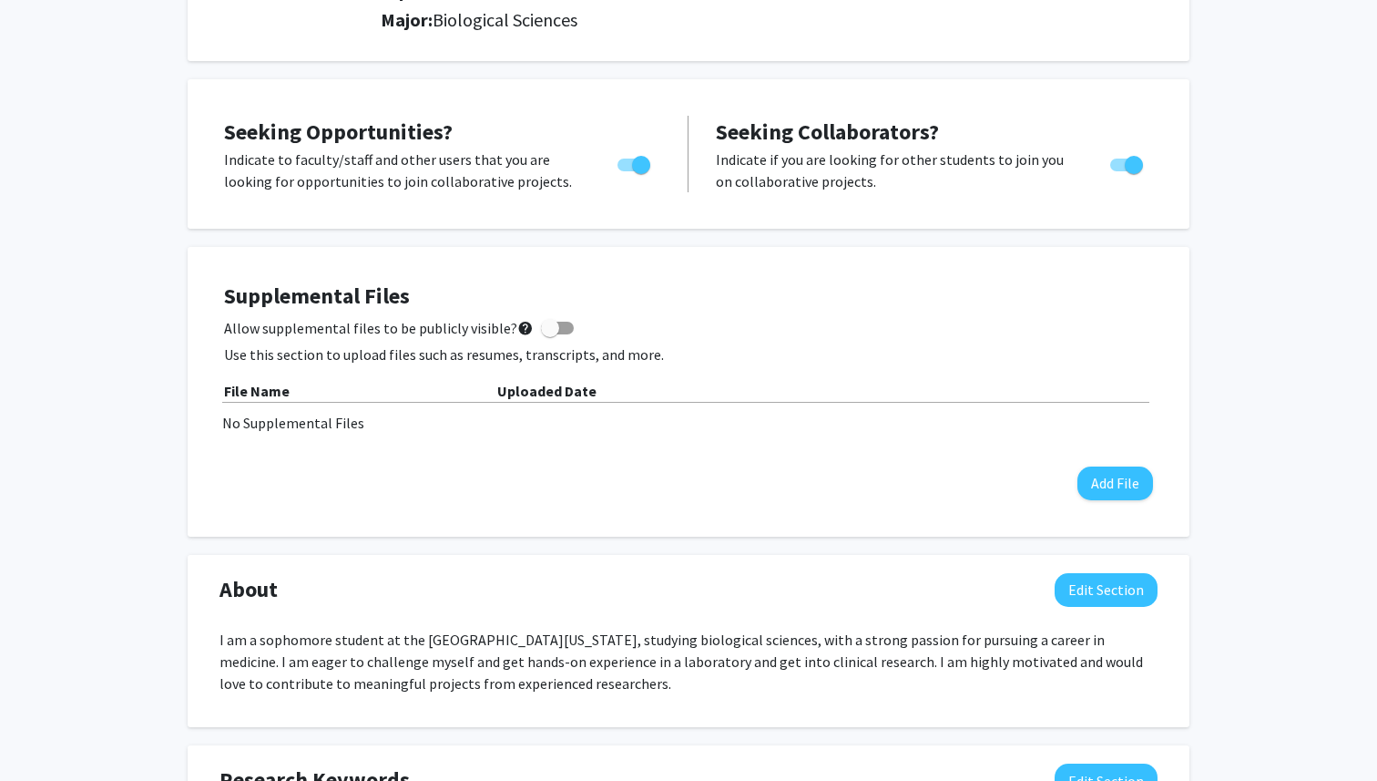
click at [546, 325] on span at bounding box center [550, 328] width 18 height 18
click at [549, 334] on input "Allow supplemental files to be publicly visible? help" at bounding box center [549, 334] width 1 height 1
checkbox input "true"
click at [1098, 479] on button "Add File" at bounding box center [1116, 483] width 76 height 34
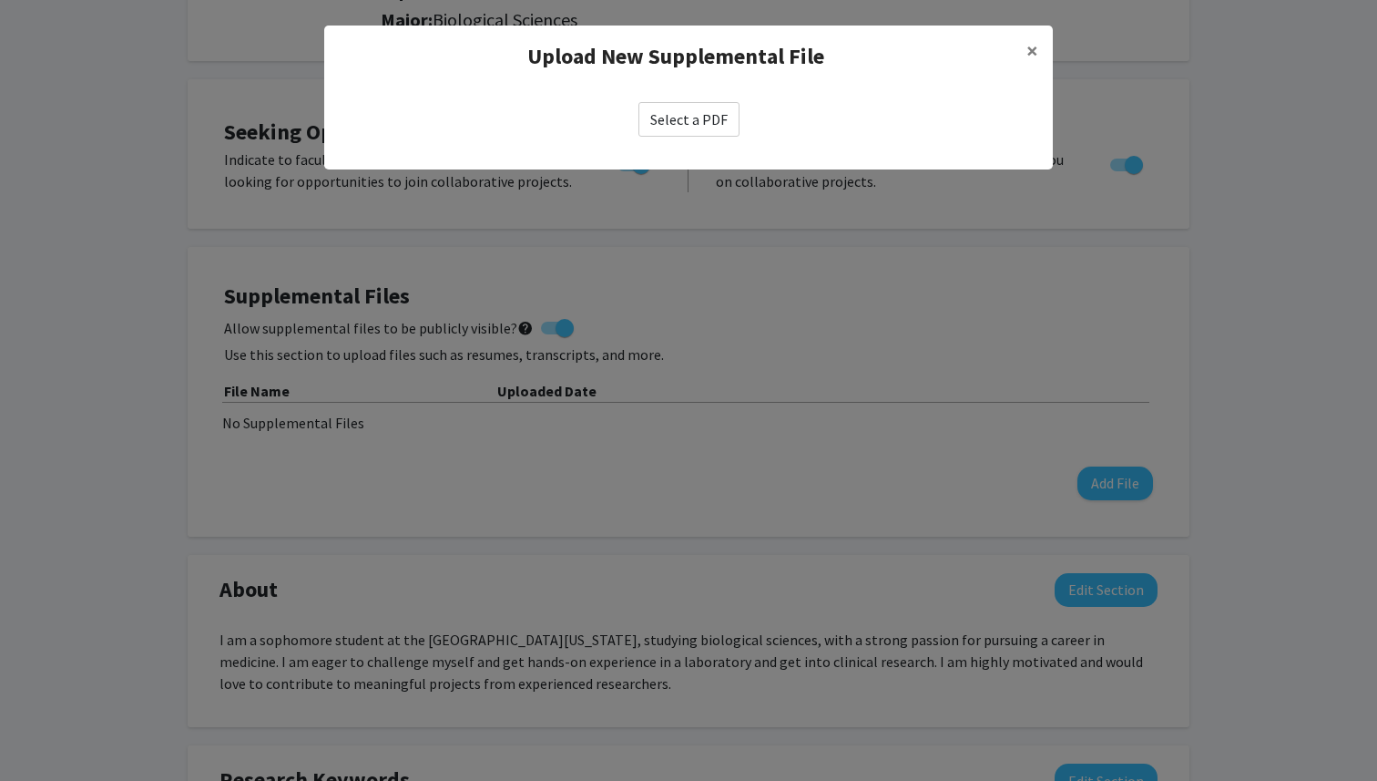
click at [674, 98] on div "Select a PDF" at bounding box center [688, 119] width 729 height 64
click at [676, 119] on label "Select a PDF" at bounding box center [689, 119] width 101 height 35
click at [0, 0] on input "Select a PDF" at bounding box center [0, 0] width 0 height 0
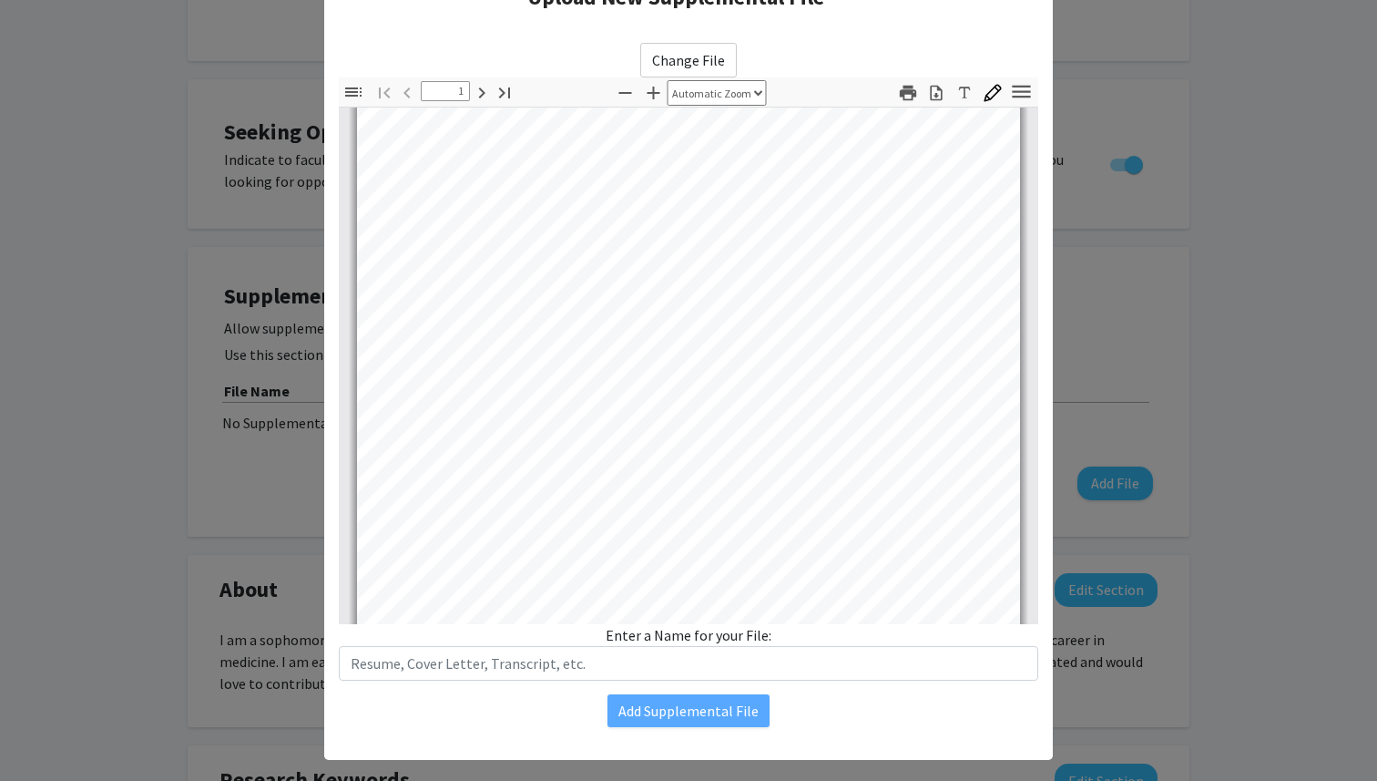
scroll to position [82, 0]
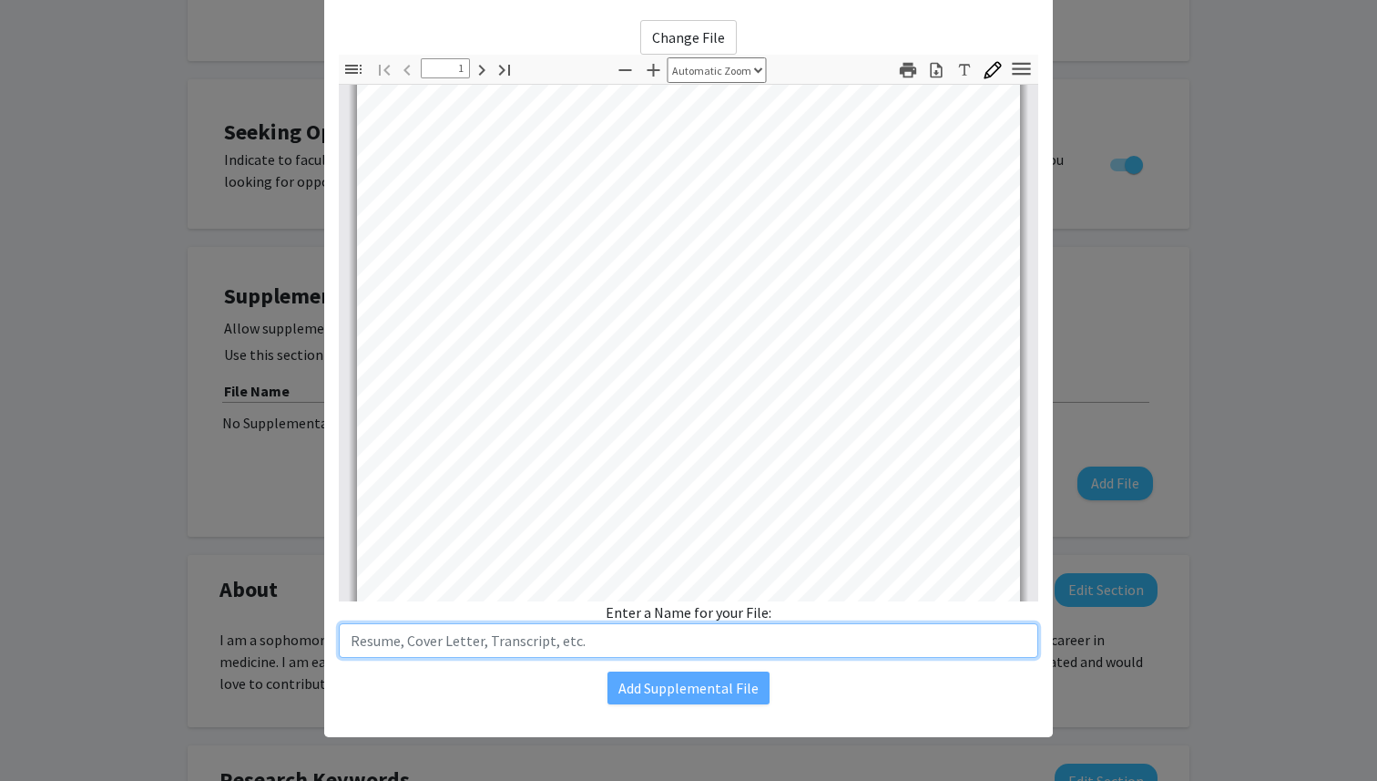
click at [606, 631] on input "text" at bounding box center [689, 640] width 700 height 35
type input "Resume"
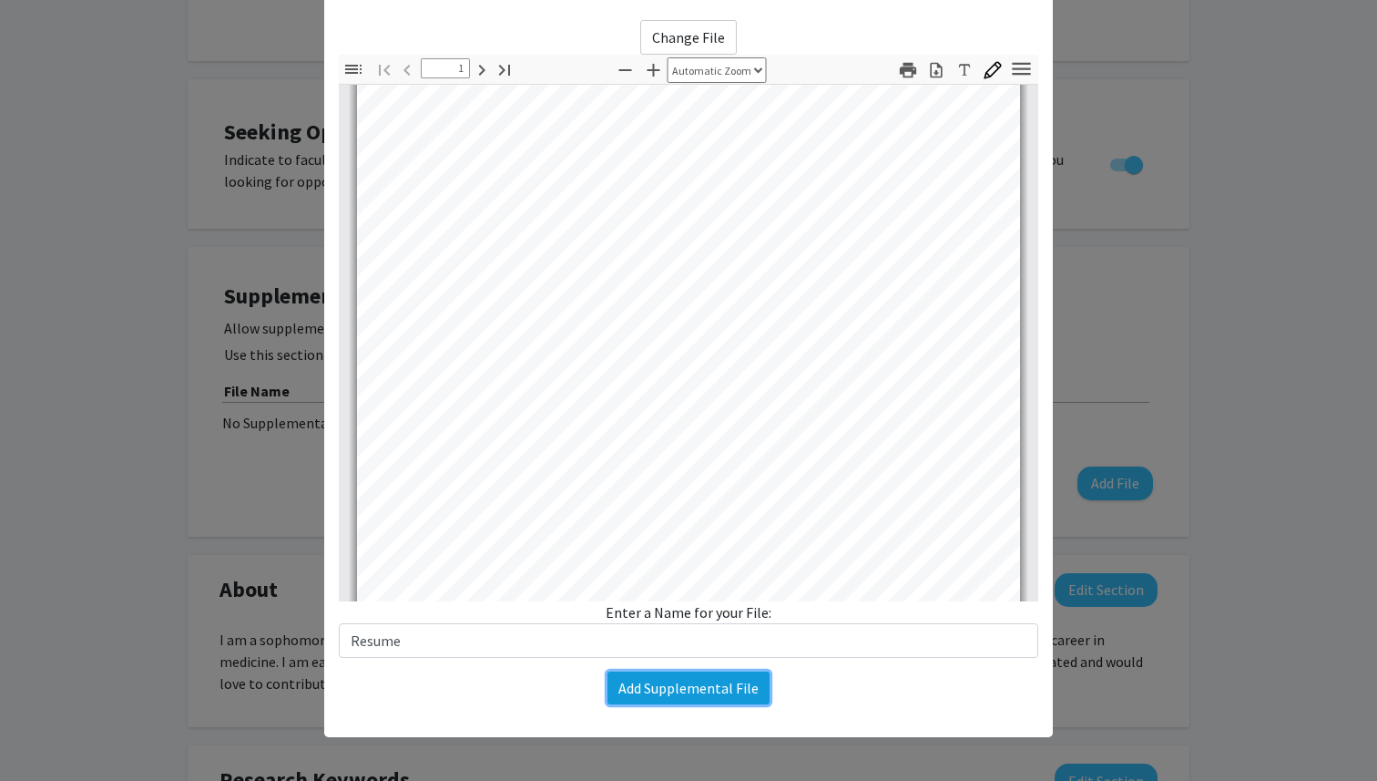
click at [648, 692] on button "Add Supplemental File" at bounding box center [689, 687] width 162 height 33
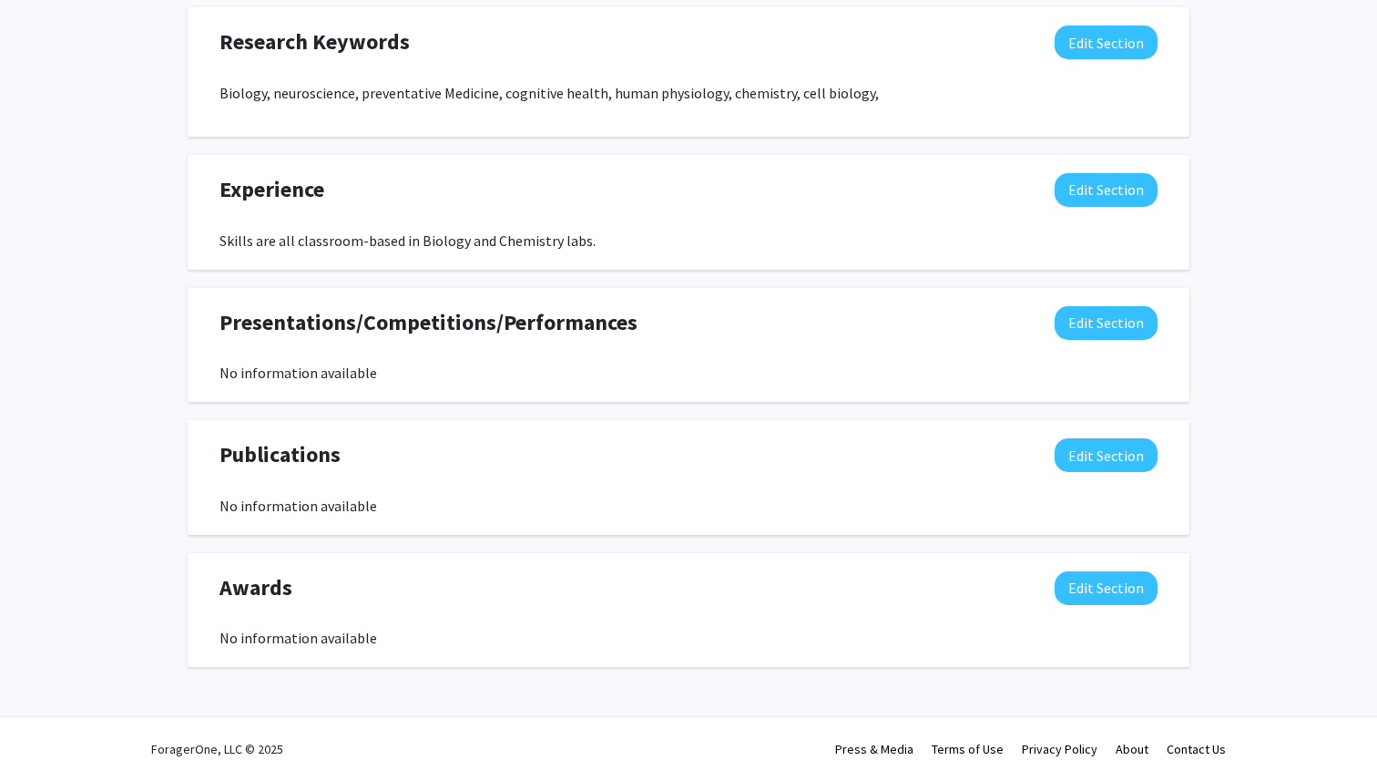
scroll to position [0, 0]
